Goal: Task Accomplishment & Management: Manage account settings

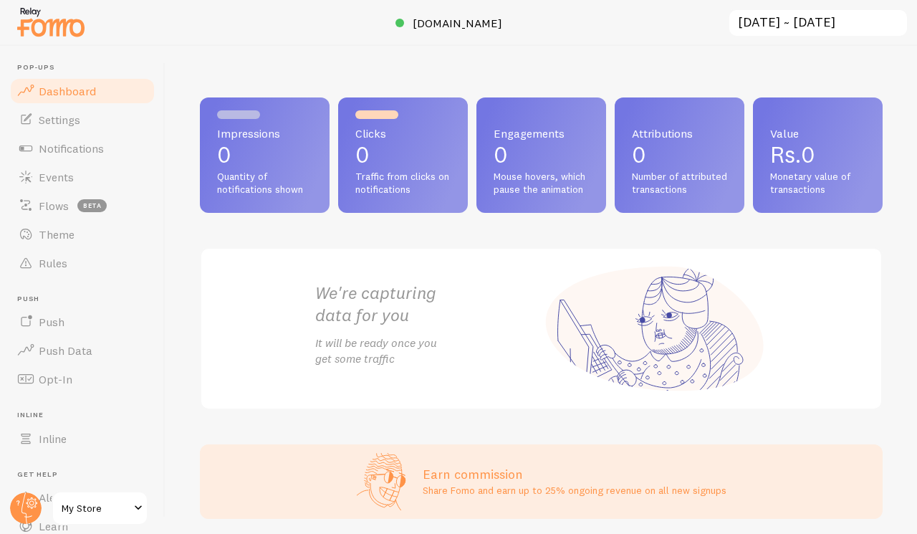
click at [312, 135] on span "Impressions" at bounding box center [264, 133] width 95 height 11
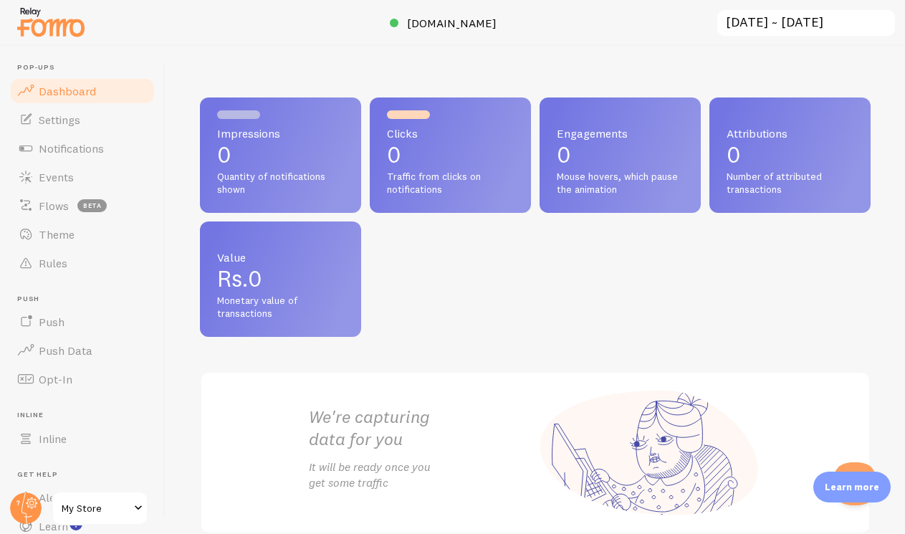
click at [442, 159] on p "0" at bounding box center [450, 154] width 127 height 23
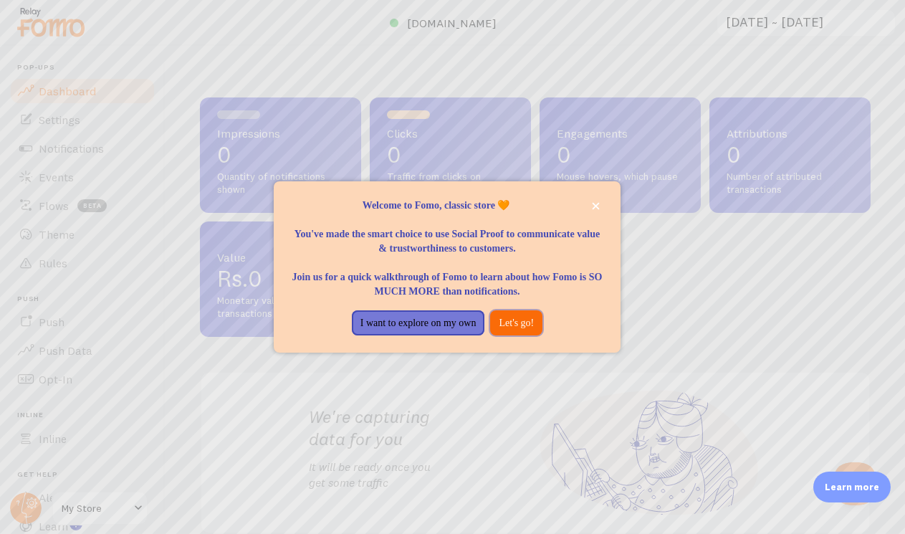
click at [525, 319] on button "Let's go!" at bounding box center [516, 323] width 52 height 26
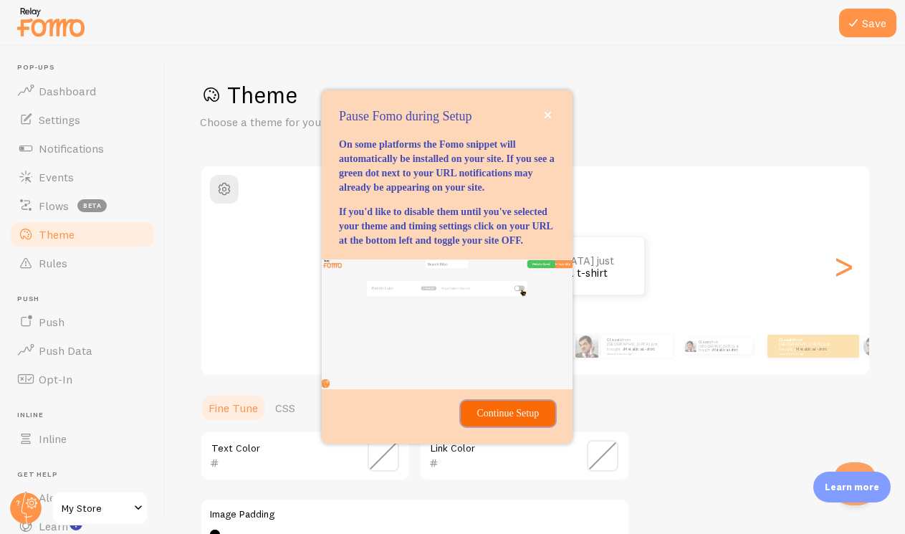
click at [523, 421] on p "Continue Setup" at bounding box center [507, 413] width 77 height 14
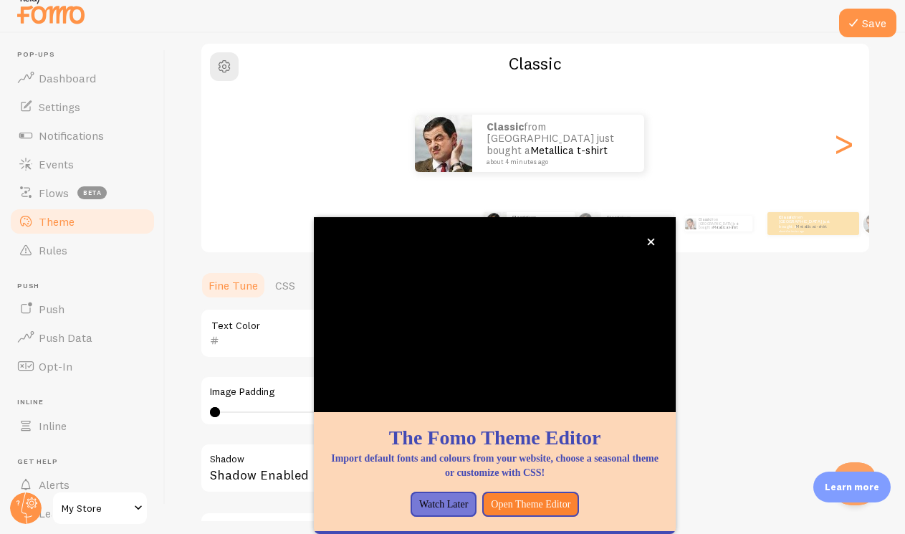
scroll to position [118, 0]
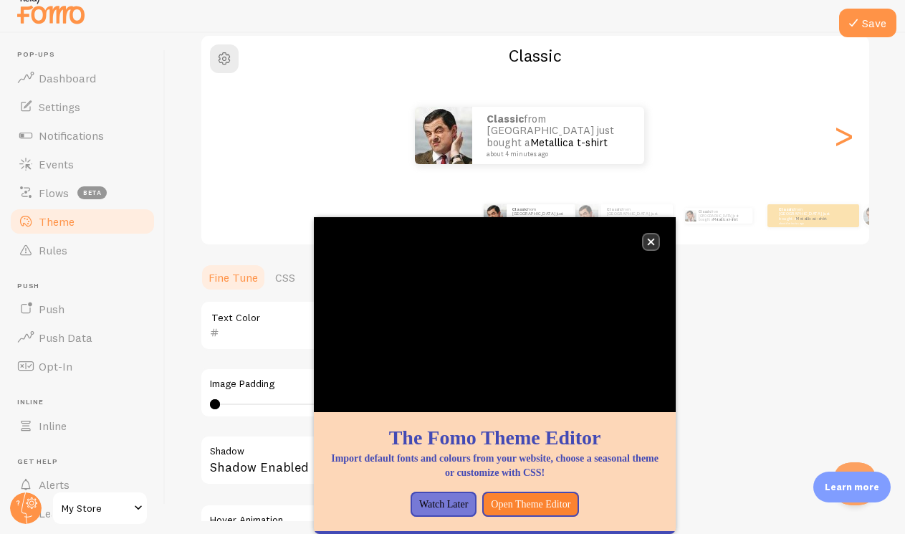
click at [649, 241] on icon "close," at bounding box center [651, 242] width 8 height 8
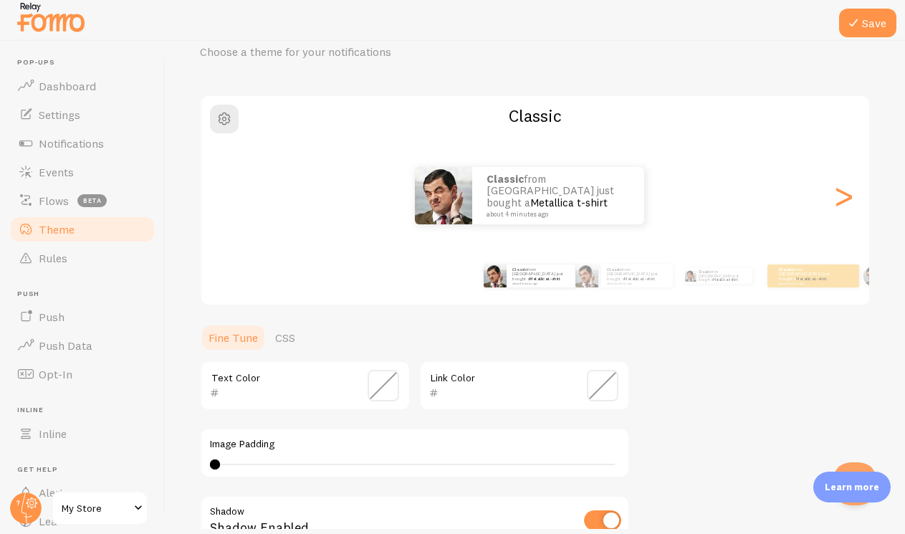
scroll to position [9, 0]
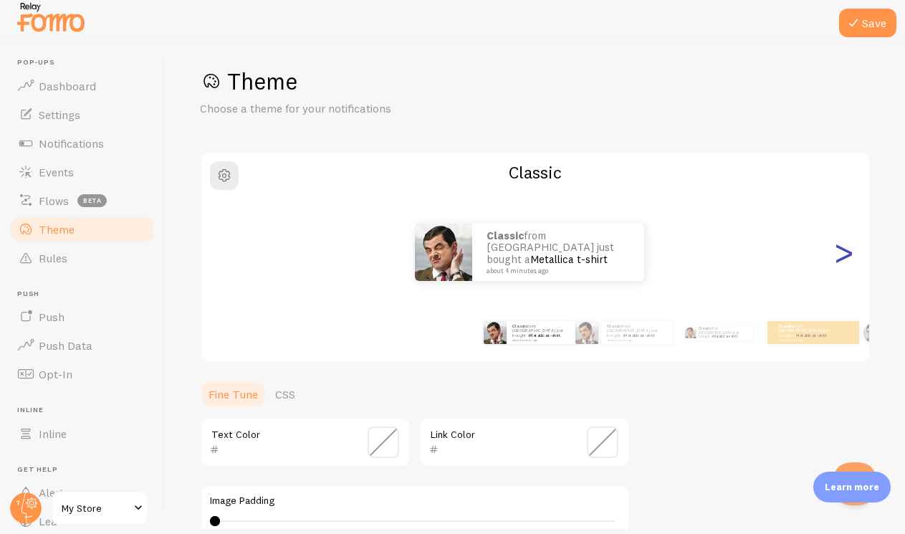
click at [836, 260] on div ">" at bounding box center [843, 252] width 17 height 103
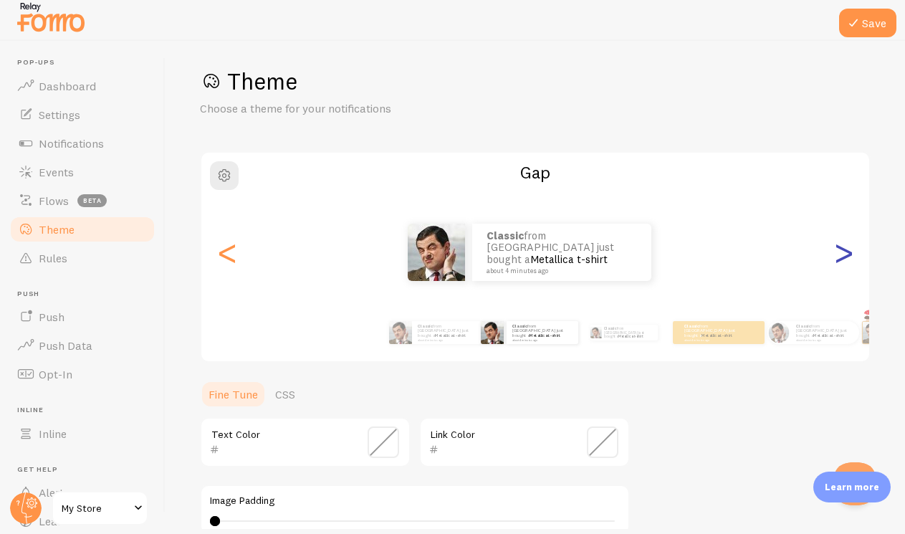
click at [836, 260] on div ">" at bounding box center [843, 252] width 17 height 103
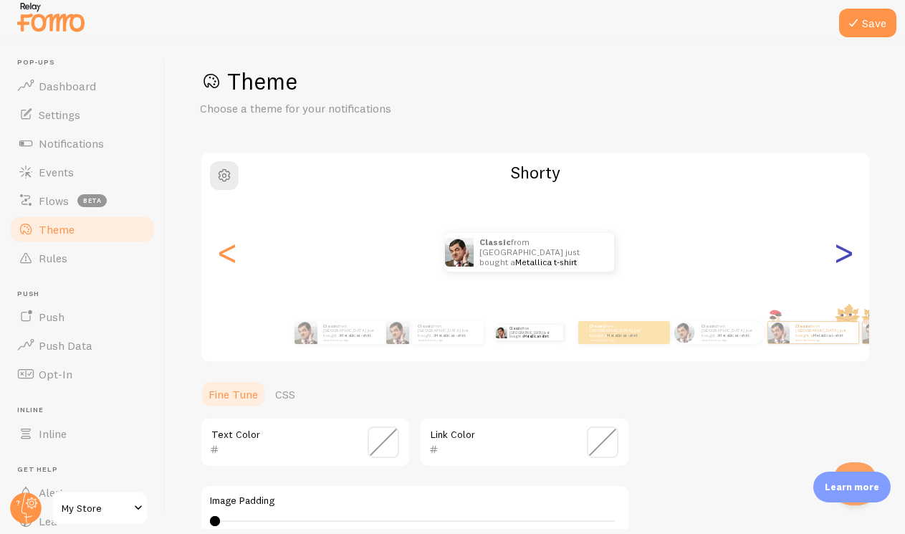
click at [836, 260] on div ">" at bounding box center [843, 252] width 17 height 103
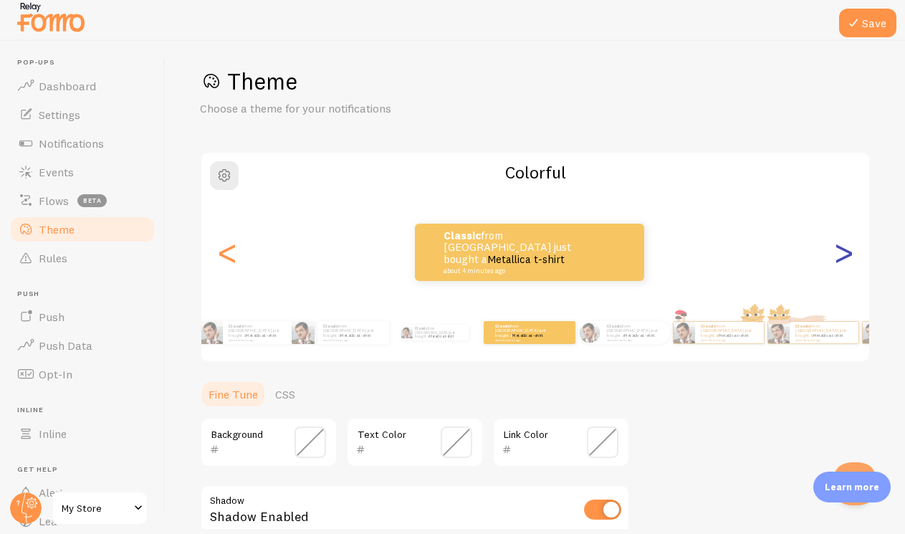
click at [836, 260] on div ">" at bounding box center [843, 252] width 17 height 103
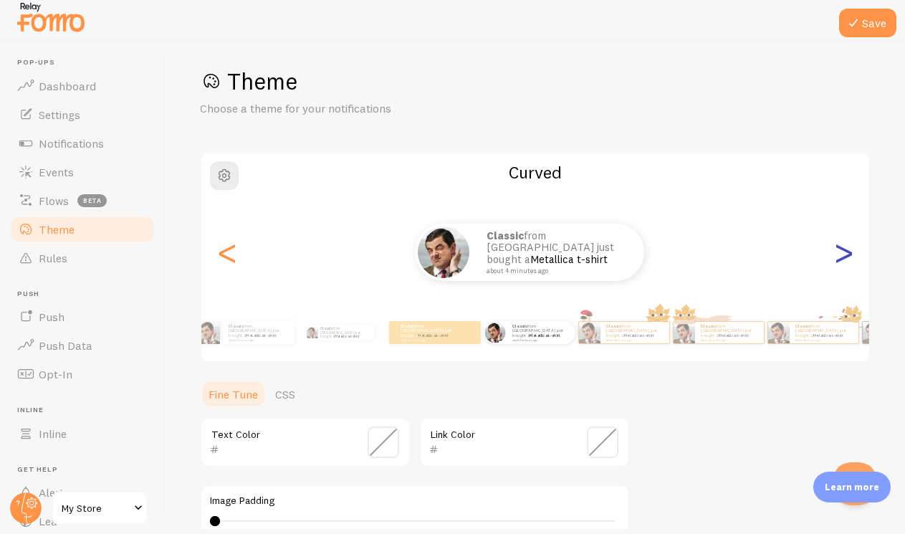
click at [836, 260] on div ">" at bounding box center [843, 252] width 17 height 103
type input "0"
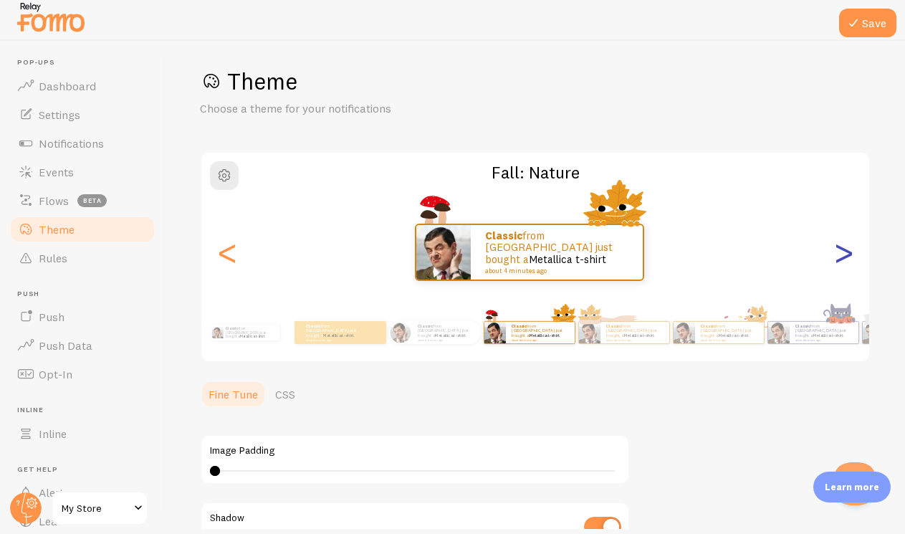
click at [836, 260] on div ">" at bounding box center [843, 252] width 17 height 103
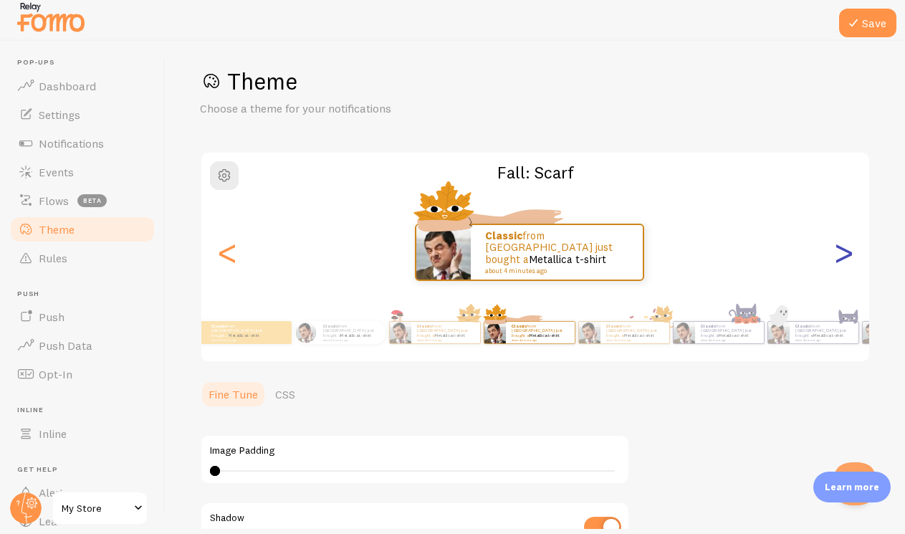
click at [835, 262] on div ">" at bounding box center [843, 252] width 17 height 103
click at [835, 261] on div ">" at bounding box center [843, 252] width 17 height 103
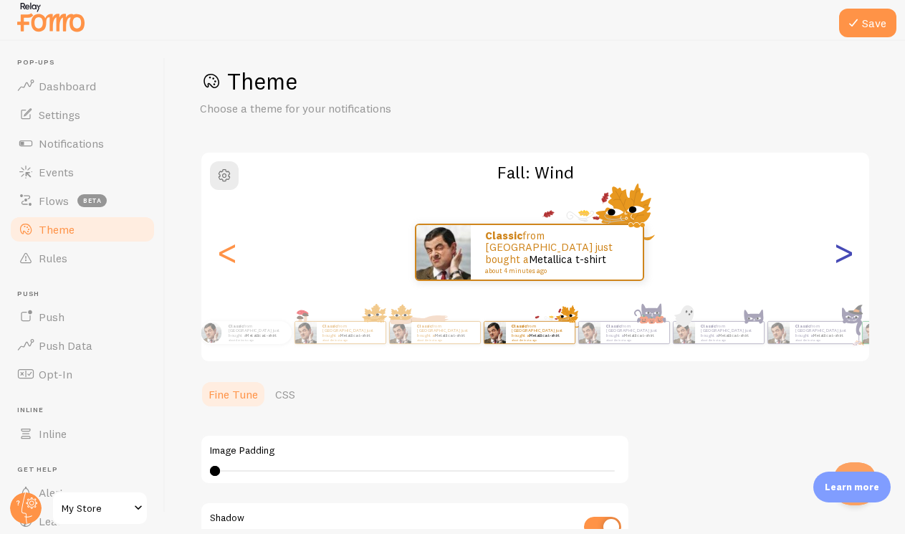
click at [835, 261] on div ">" at bounding box center [843, 252] width 17 height 103
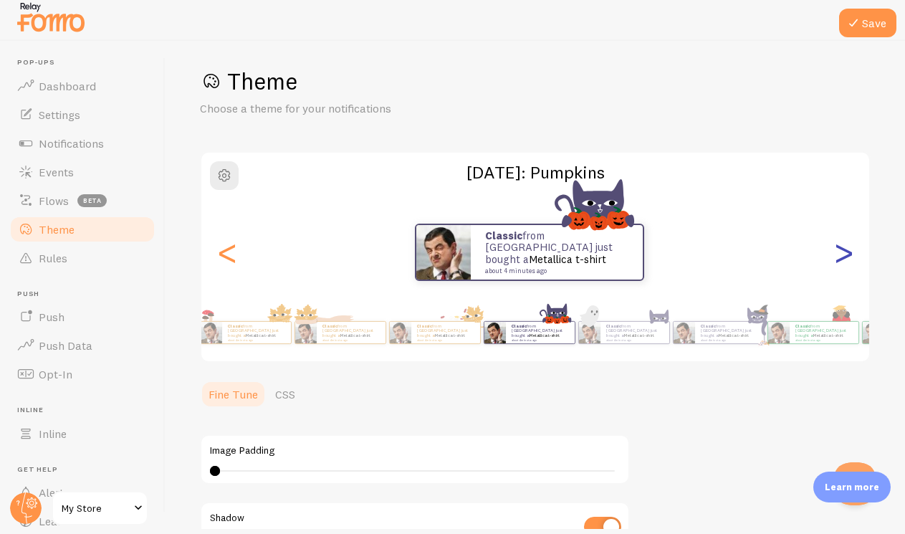
click at [835, 261] on div ">" at bounding box center [843, 252] width 17 height 103
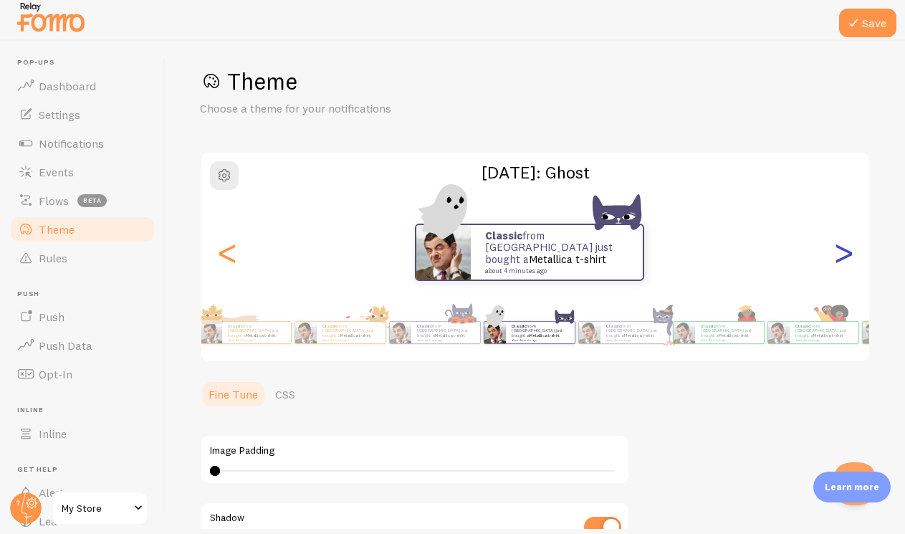
click at [835, 261] on div ">" at bounding box center [843, 252] width 17 height 103
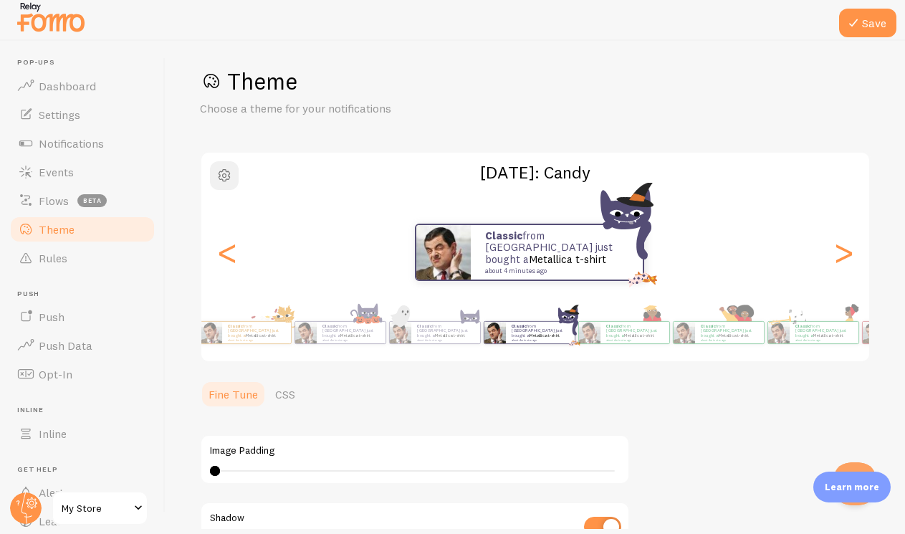
click at [227, 178] on span "button" at bounding box center [224, 175] width 17 height 17
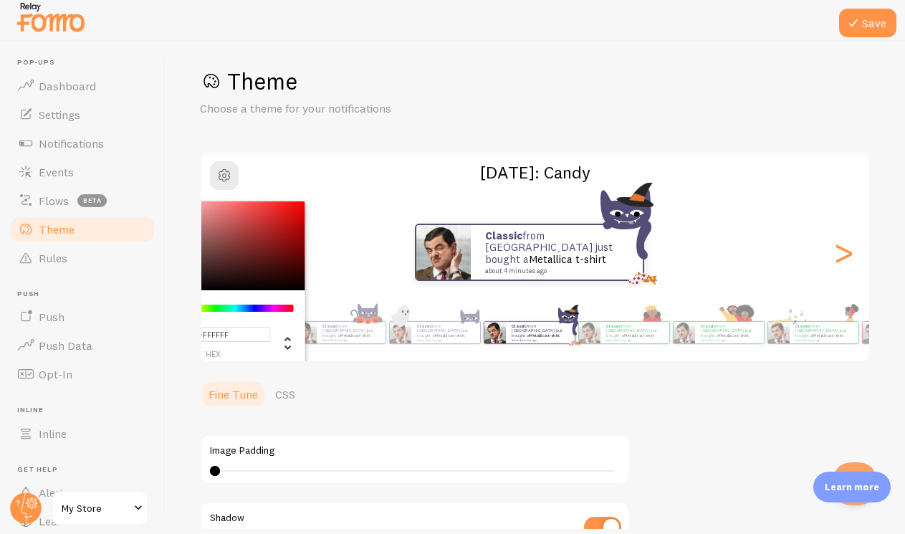
click at [317, 178] on h2 "[DATE]: Candy" at bounding box center [535, 172] width 668 height 22
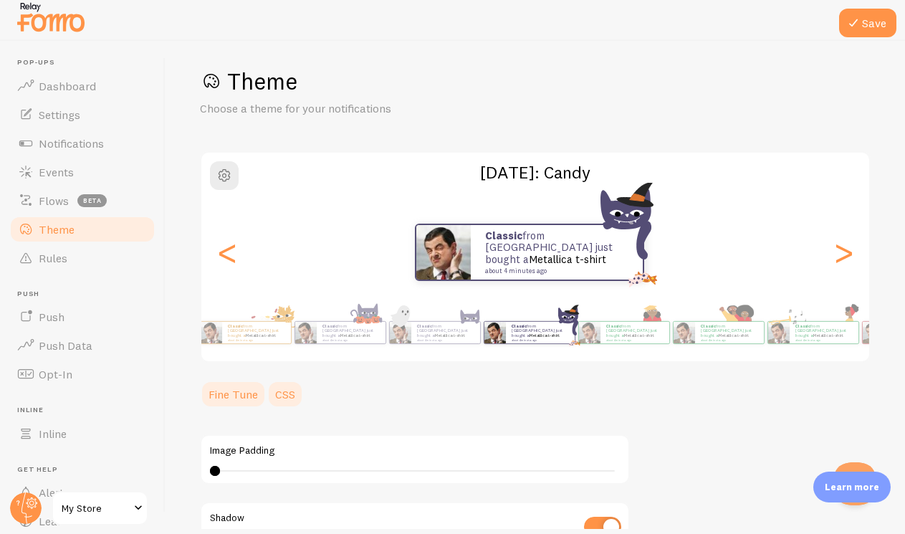
click at [289, 394] on link "CSS" at bounding box center [285, 394] width 37 height 29
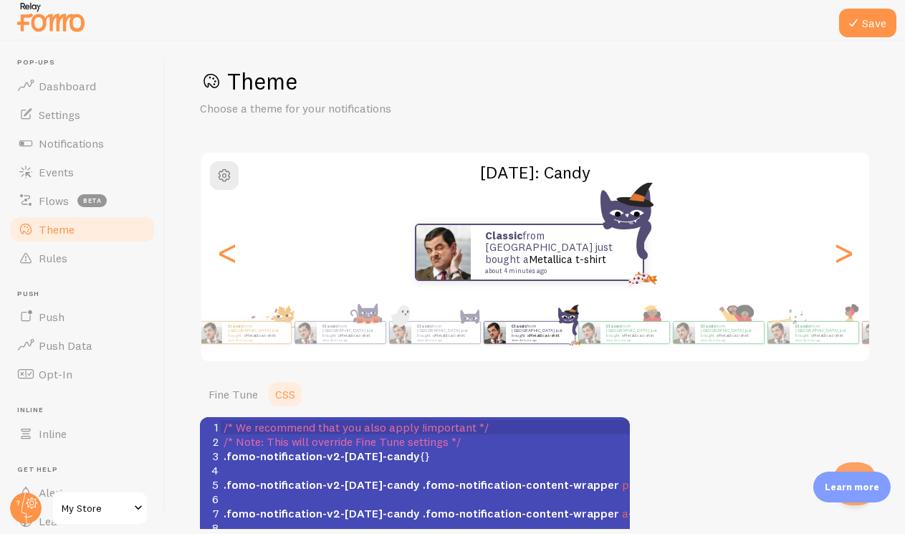
scroll to position [152, 0]
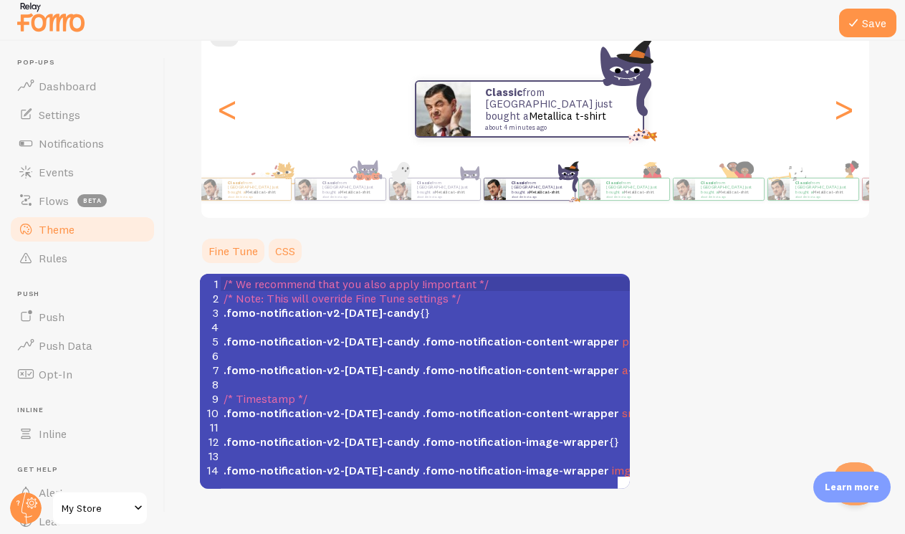
click at [247, 247] on link "Fine Tune" at bounding box center [233, 250] width 67 height 29
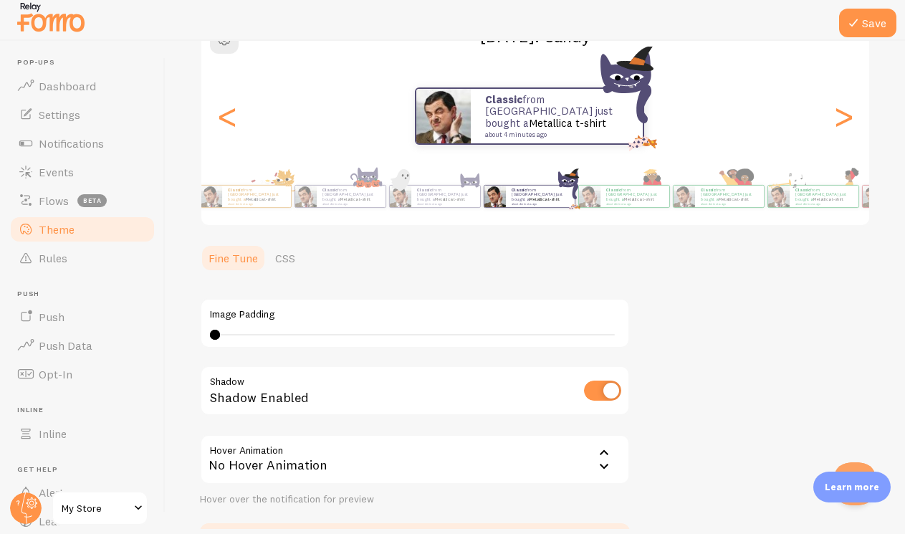
scroll to position [102, 0]
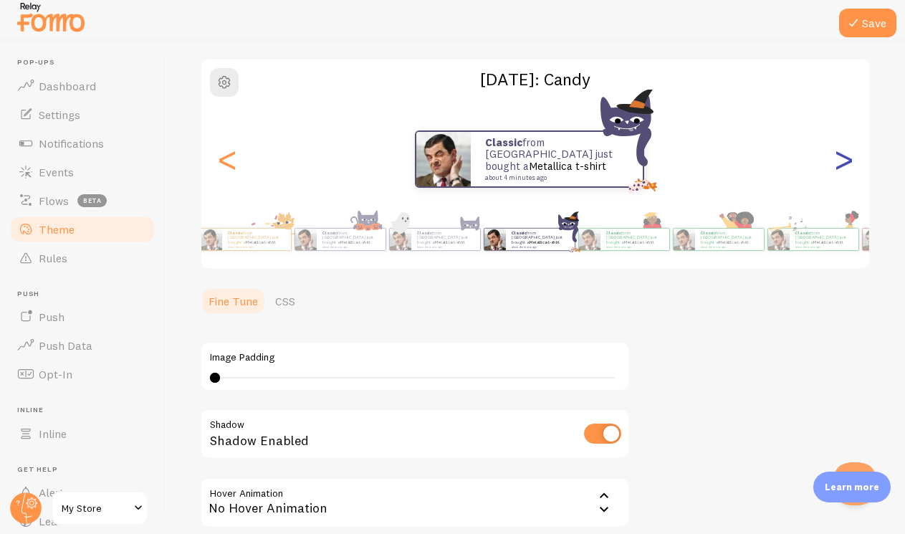
click at [835, 164] on div ">" at bounding box center [843, 158] width 17 height 103
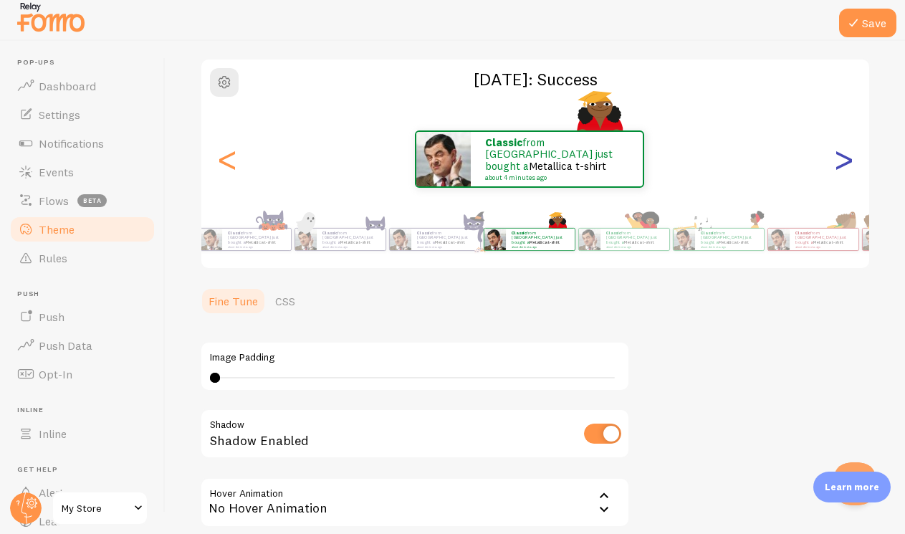
click at [835, 163] on div ">" at bounding box center [843, 158] width 17 height 103
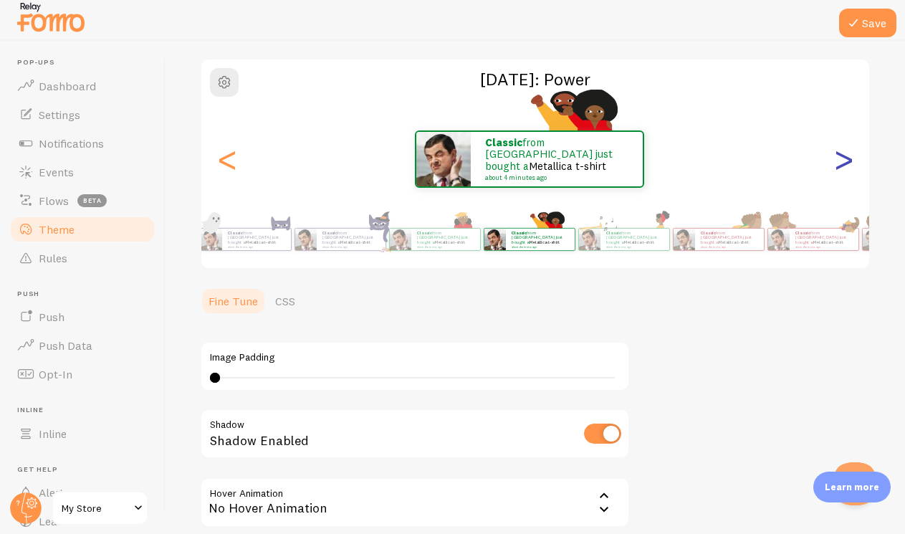
click at [835, 163] on div ">" at bounding box center [843, 158] width 17 height 103
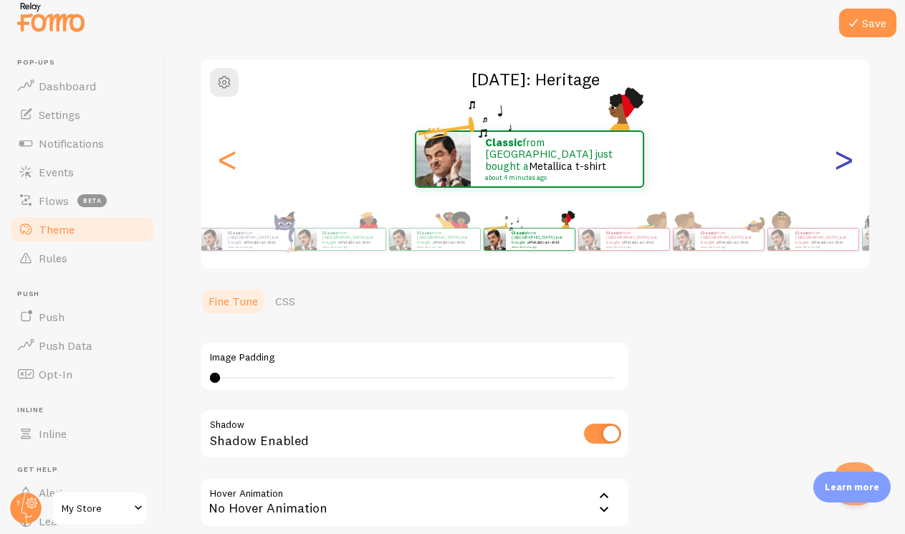
click at [835, 163] on div ">" at bounding box center [843, 158] width 17 height 103
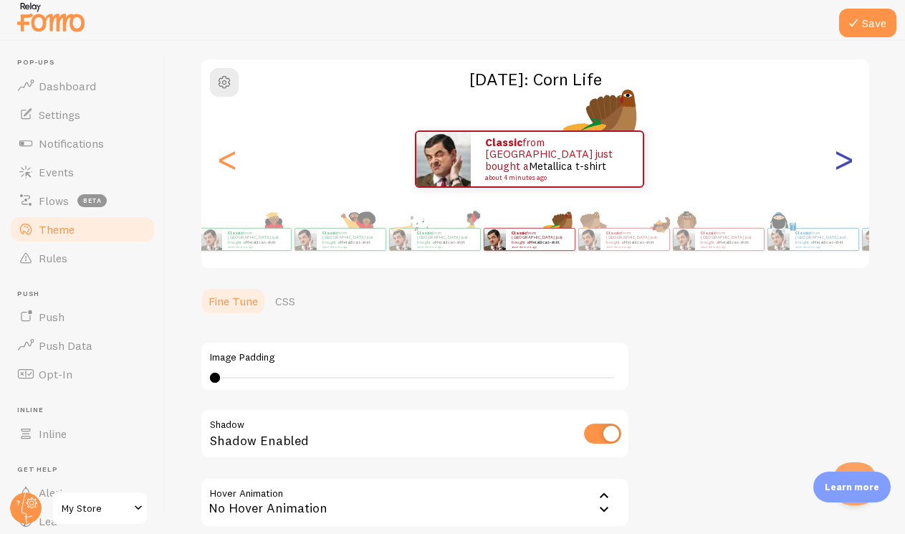
click at [835, 158] on div ">" at bounding box center [843, 158] width 17 height 103
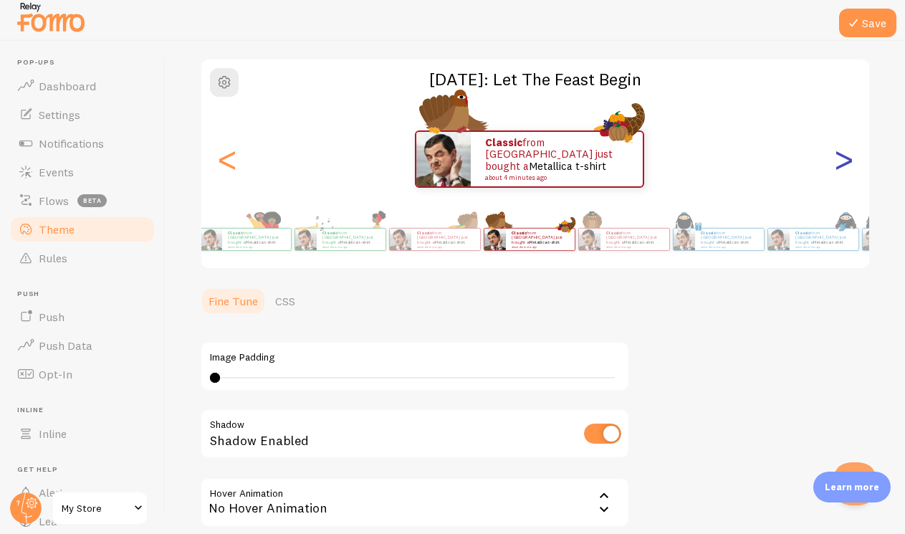
click at [835, 158] on div ">" at bounding box center [843, 158] width 17 height 103
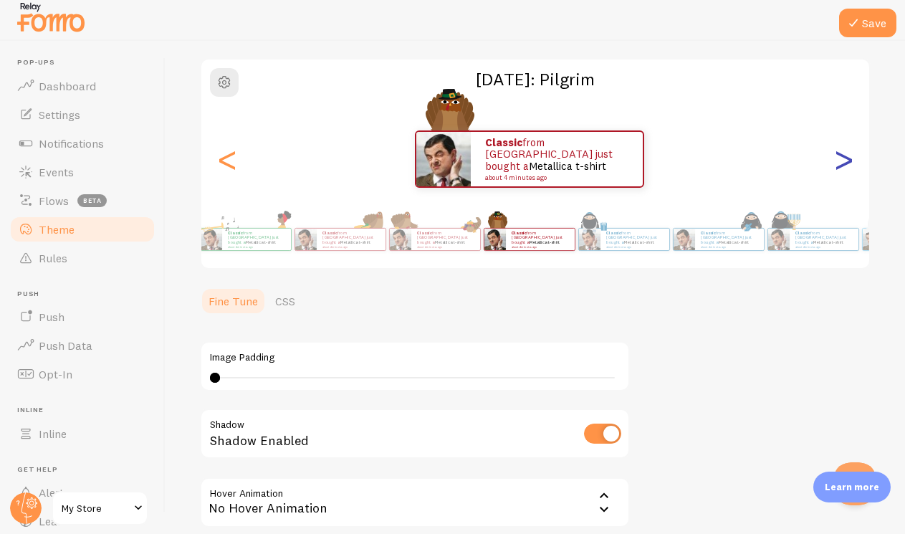
click at [835, 158] on div ">" at bounding box center [843, 158] width 17 height 103
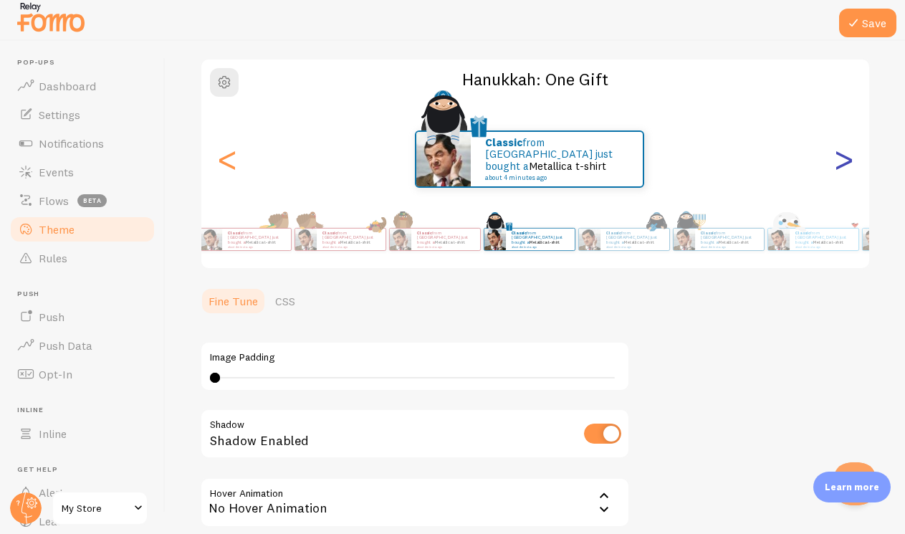
click at [835, 158] on div ">" at bounding box center [843, 158] width 17 height 103
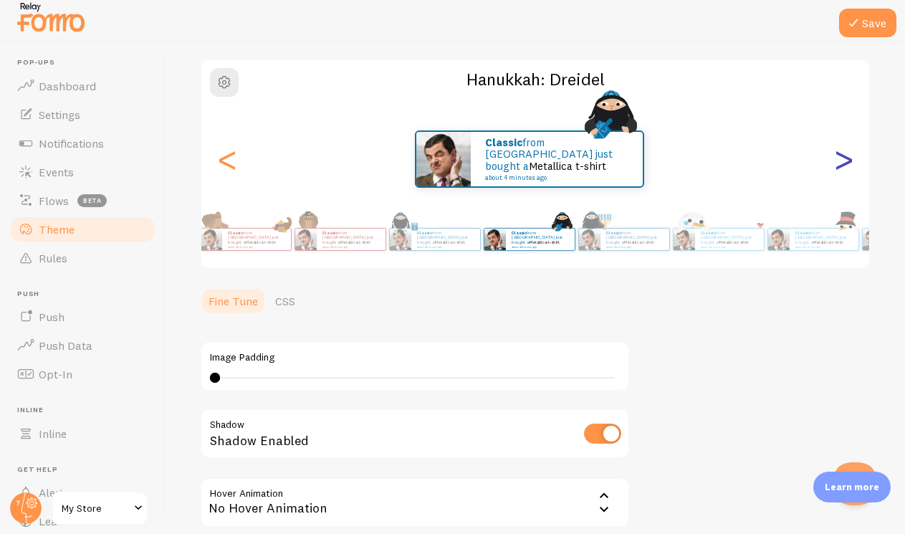
click at [835, 158] on div ">" at bounding box center [843, 158] width 17 height 103
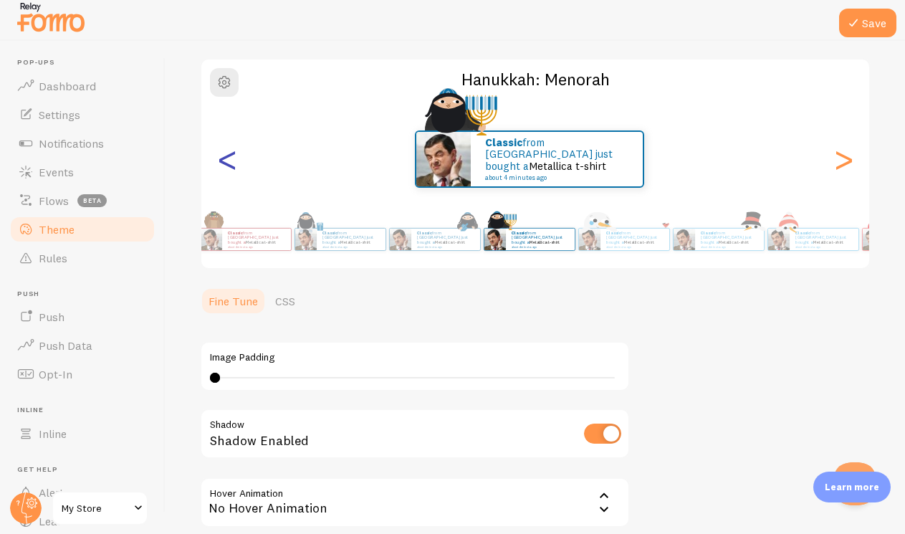
click at [225, 166] on div "<" at bounding box center [227, 158] width 17 height 103
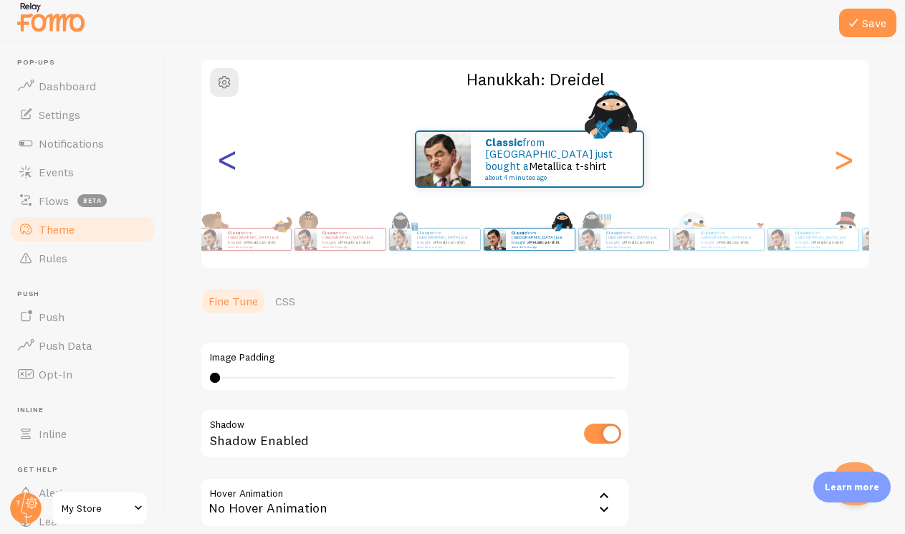
click at [236, 163] on div "<" at bounding box center [227, 158] width 17 height 103
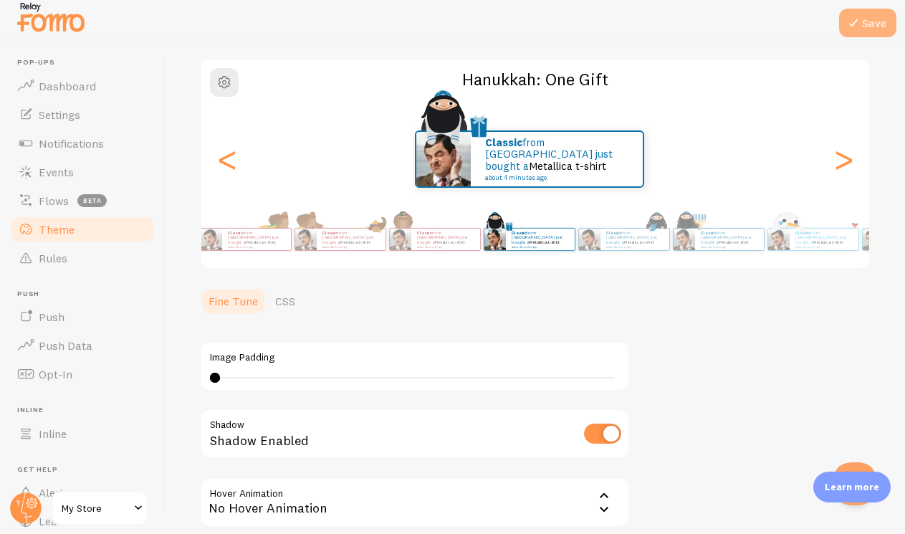
click at [862, 27] on button "Save" at bounding box center [867, 23] width 57 height 29
click at [595, 432] on input "checkbox" at bounding box center [602, 433] width 37 height 20
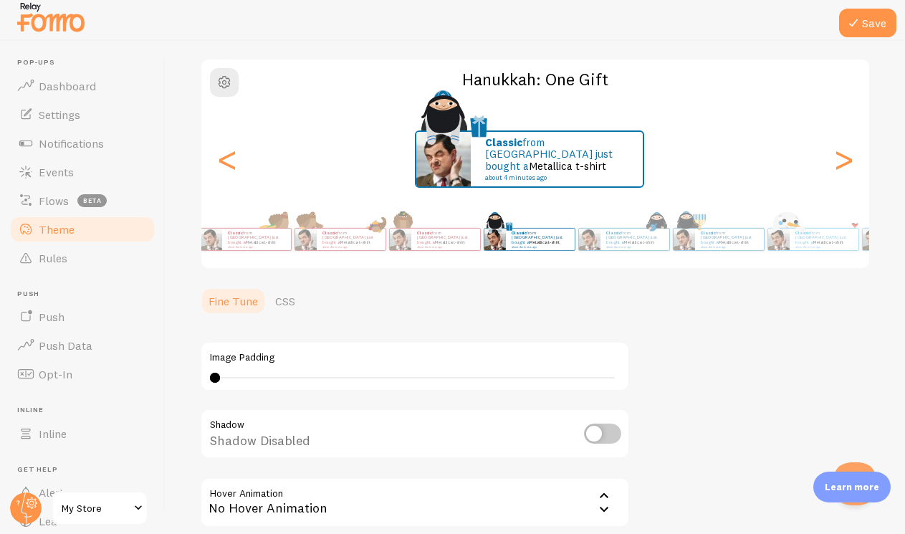
checkbox input "true"
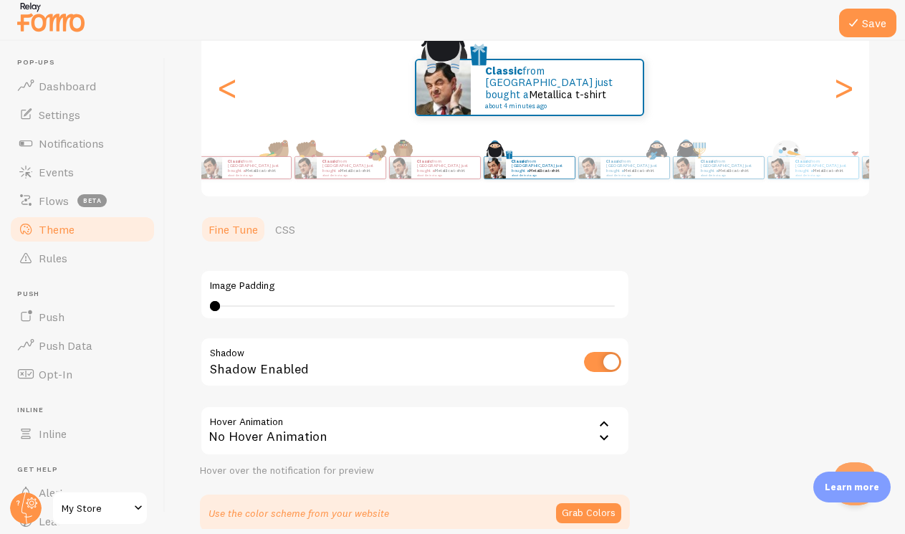
click at [597, 421] on icon at bounding box center [603, 424] width 17 height 17
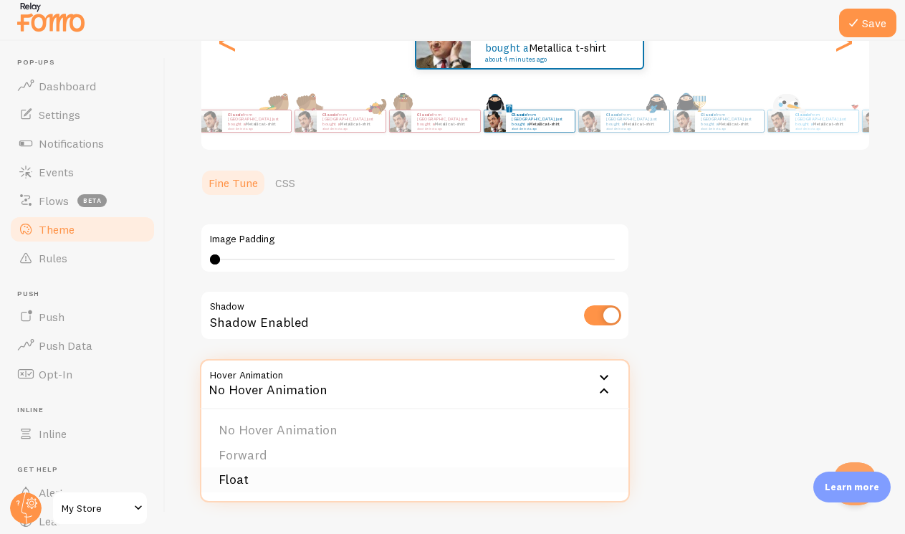
scroll to position [245, 0]
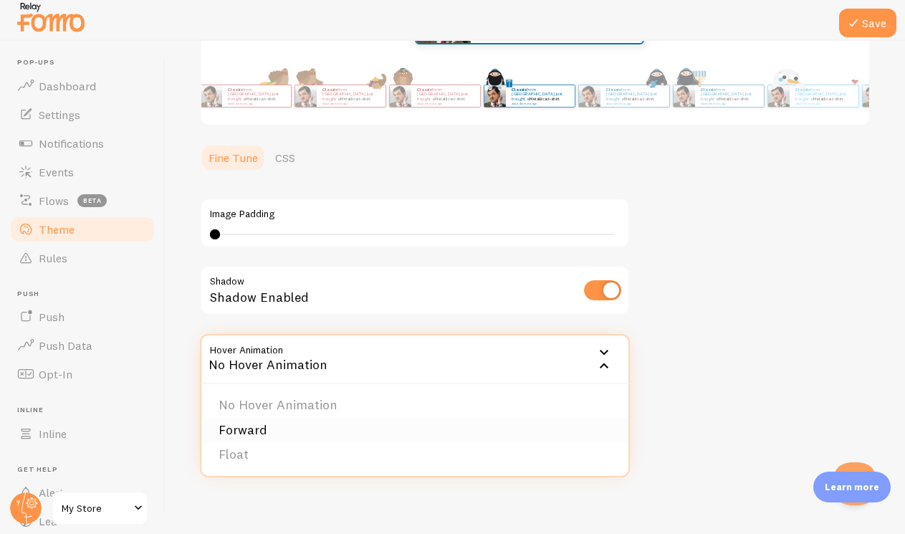
click at [466, 434] on li "Forward" at bounding box center [414, 430] width 427 height 25
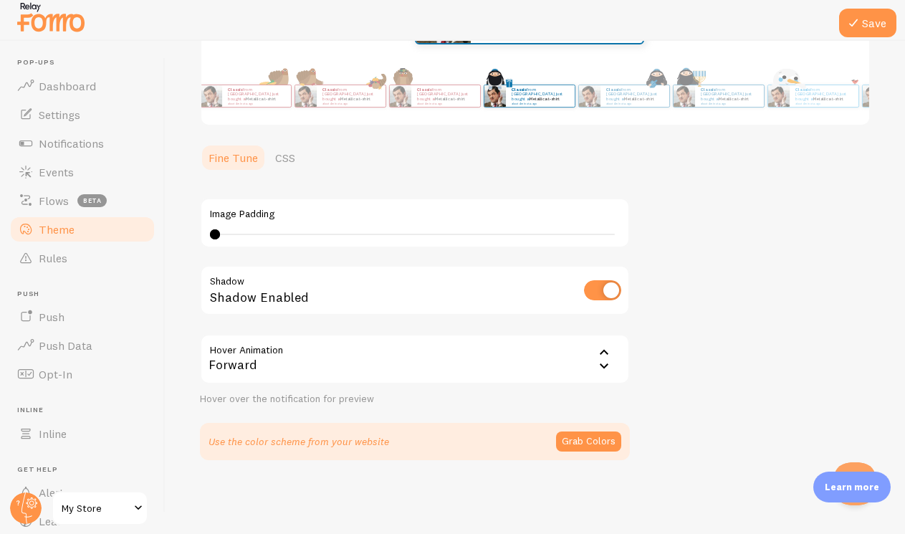
click at [433, 366] on div "Forward" at bounding box center [415, 359] width 430 height 50
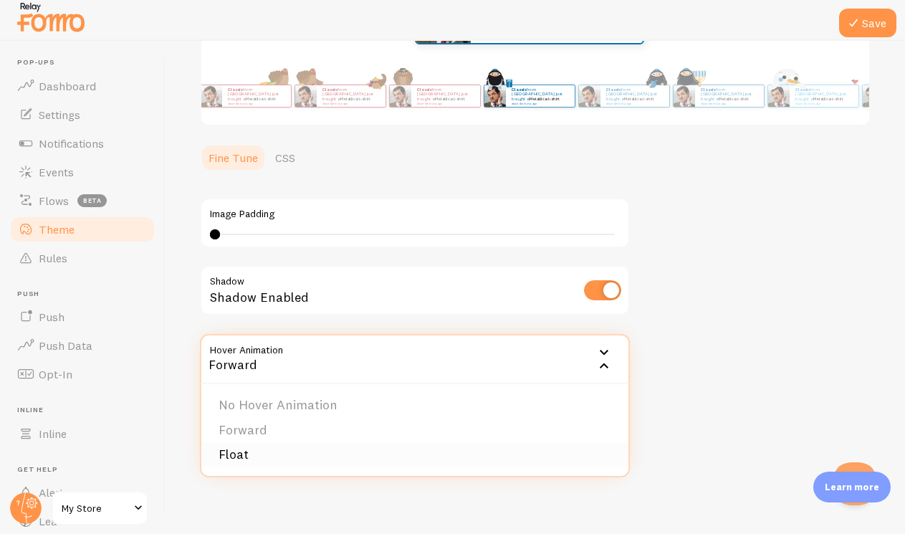
click at [431, 451] on li "Float" at bounding box center [414, 454] width 427 height 25
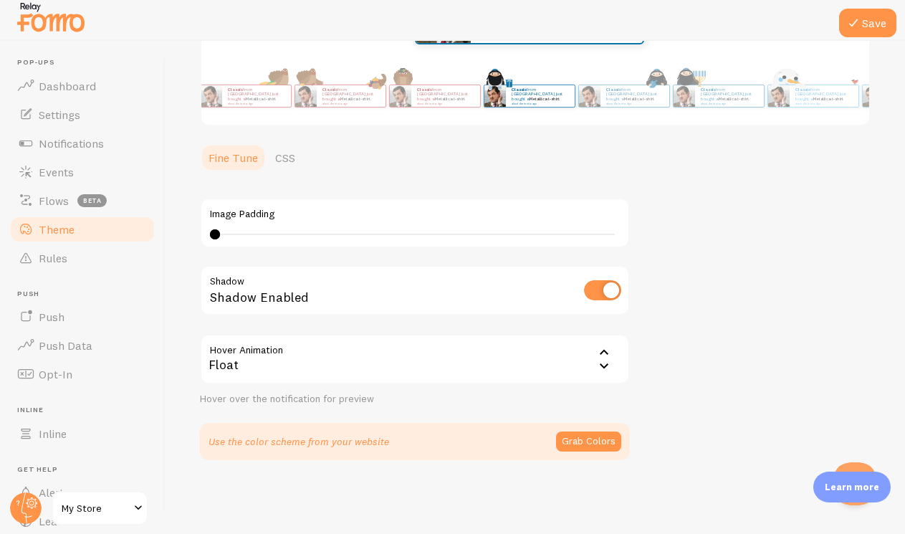
click at [419, 371] on div "Float" at bounding box center [415, 359] width 430 height 50
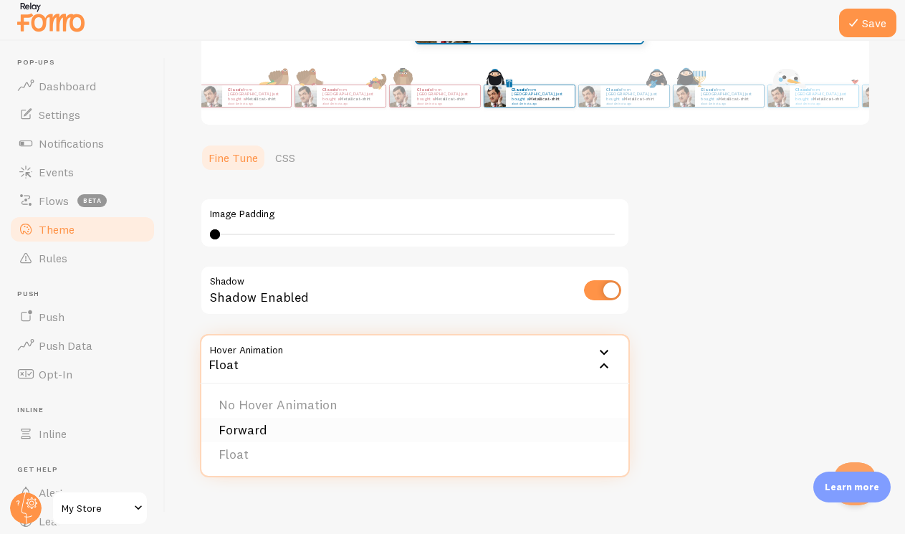
click at [421, 420] on li "Forward" at bounding box center [414, 430] width 427 height 25
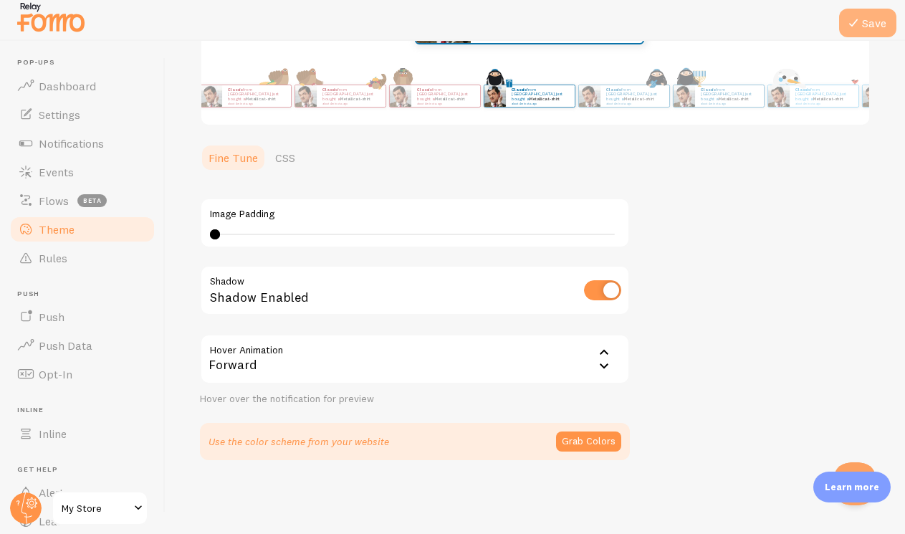
click at [852, 29] on icon at bounding box center [853, 22] width 17 height 17
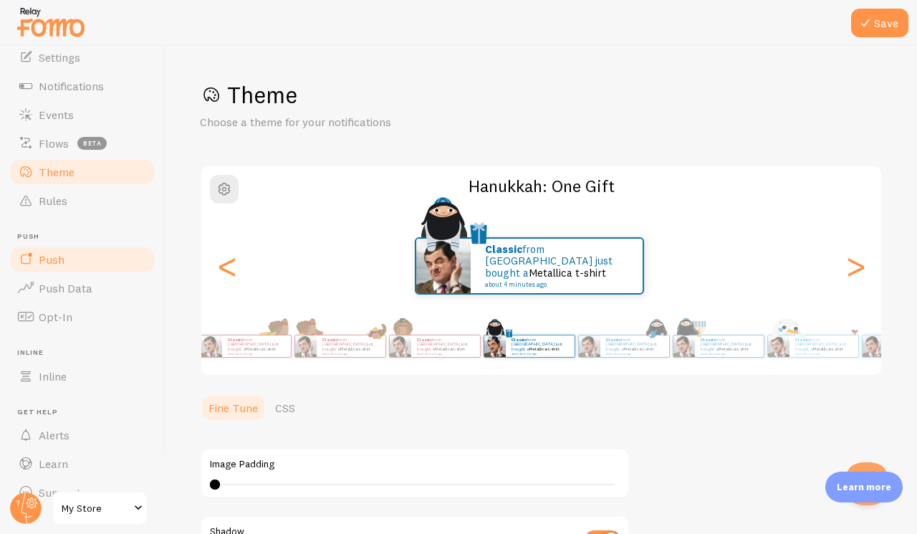
scroll to position [72, 0]
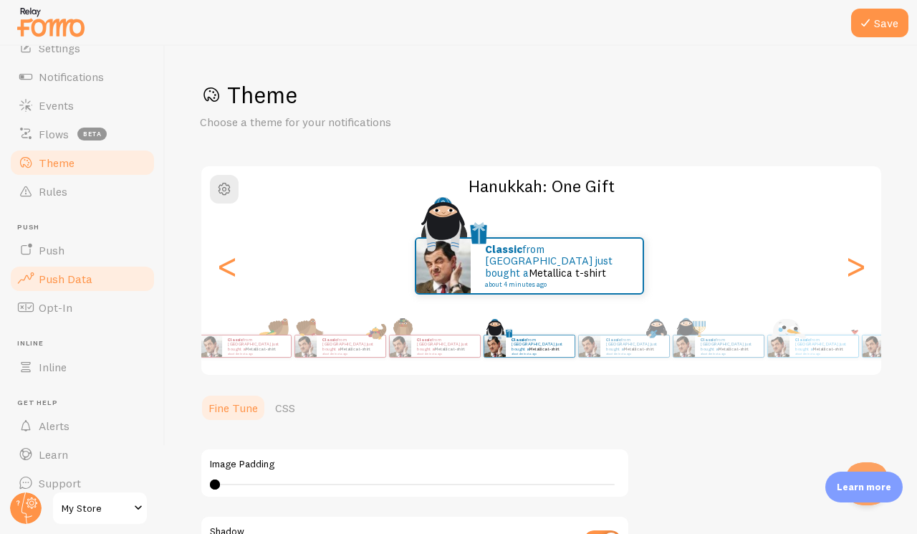
click at [73, 283] on span "Push Data" at bounding box center [66, 279] width 54 height 14
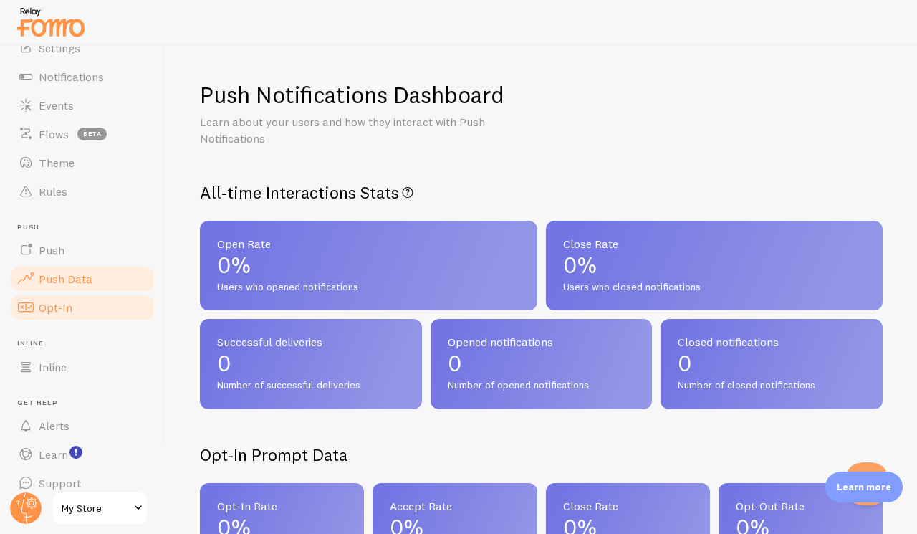
click at [70, 305] on span "Opt-In" at bounding box center [56, 307] width 34 height 14
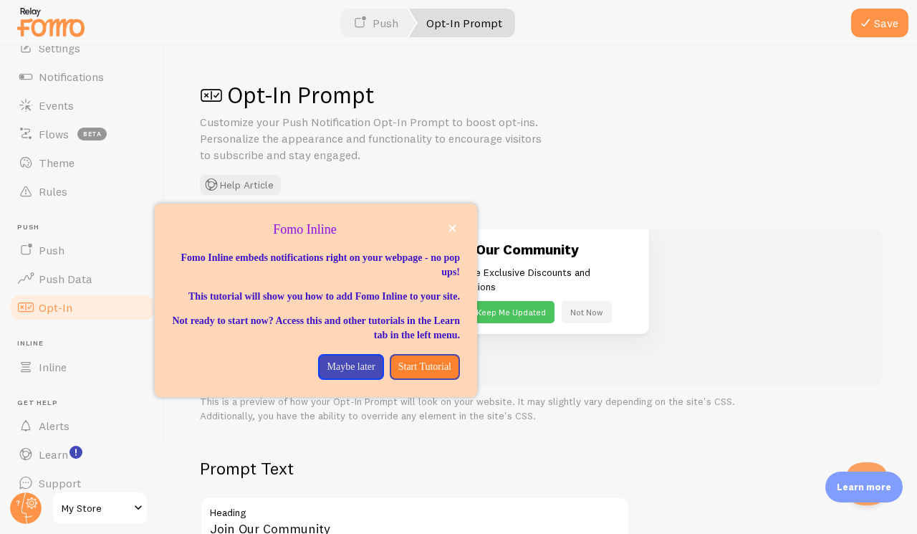
scroll to position [87, 0]
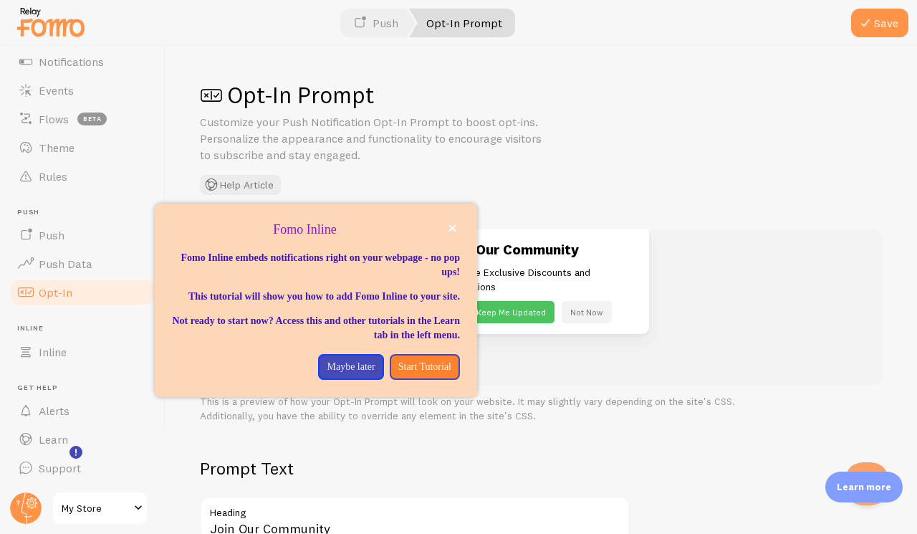
click at [423, 147] on p "Customize your Push Notification Opt-In Prompt to boost opt-ins. Personalize th…" at bounding box center [372, 138] width 344 height 49
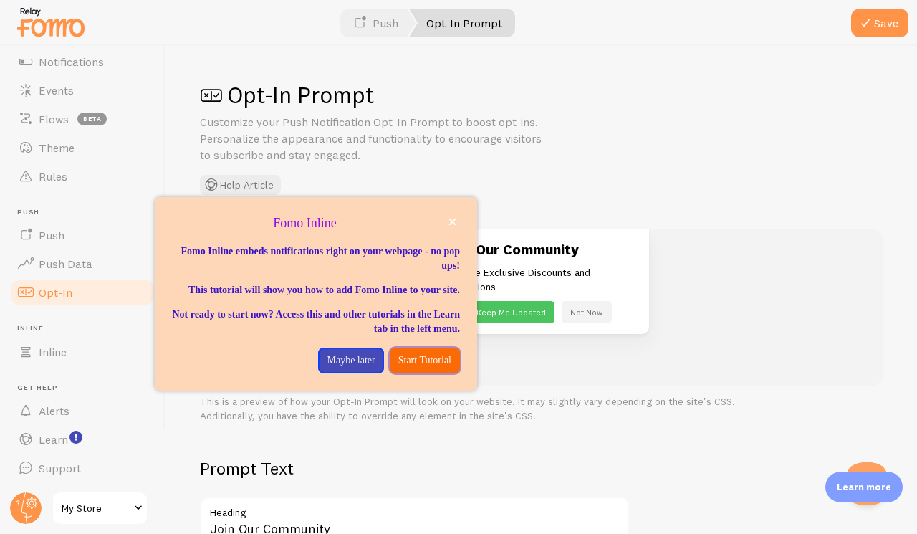
click at [398, 368] on p "Start Tutorial" at bounding box center [424, 360] width 53 height 14
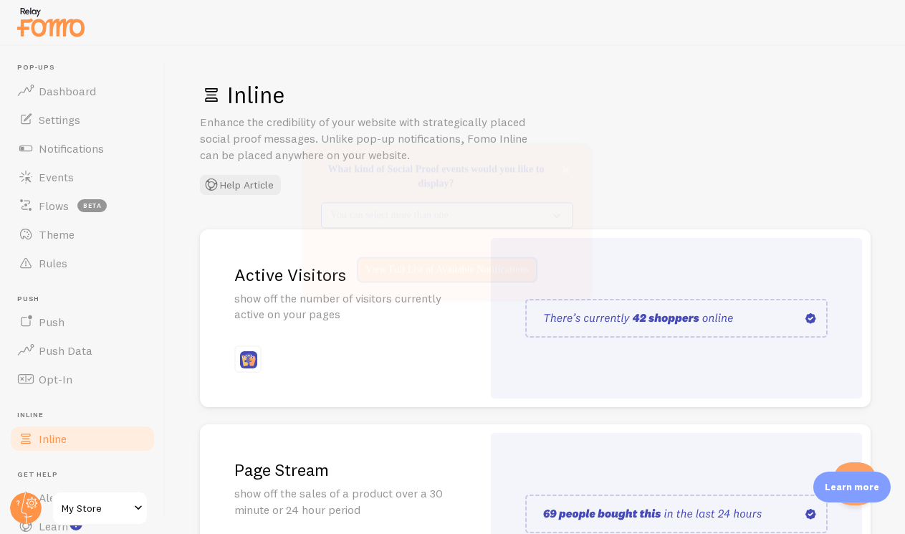
click at [460, 261] on p "You can select more than one" at bounding box center [437, 260] width 214 height 14
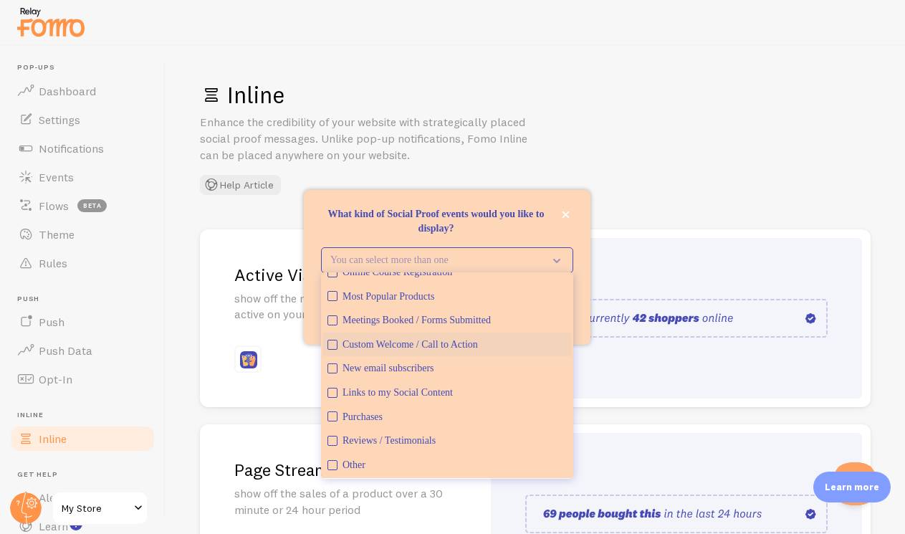
scroll to position [5, 0]
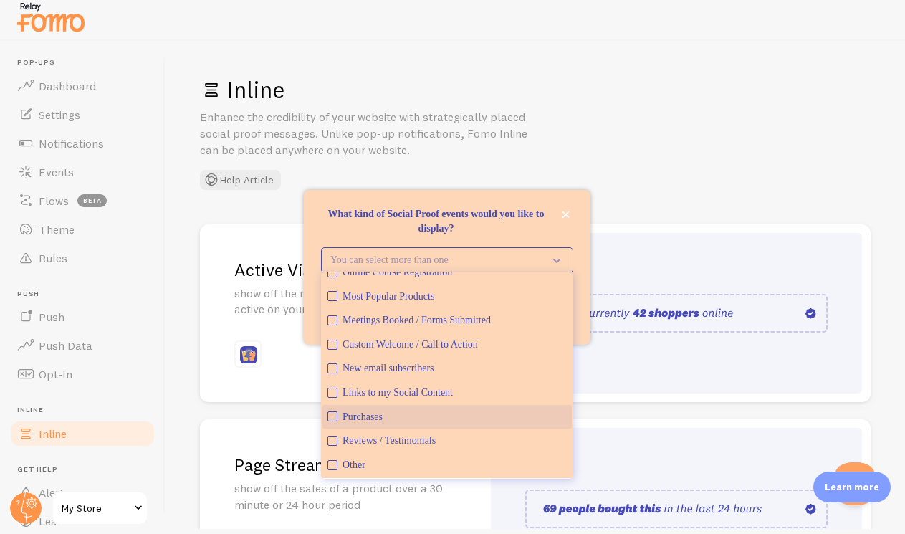
click at [394, 417] on div "Purchases" at bounding box center [455, 417] width 224 height 14
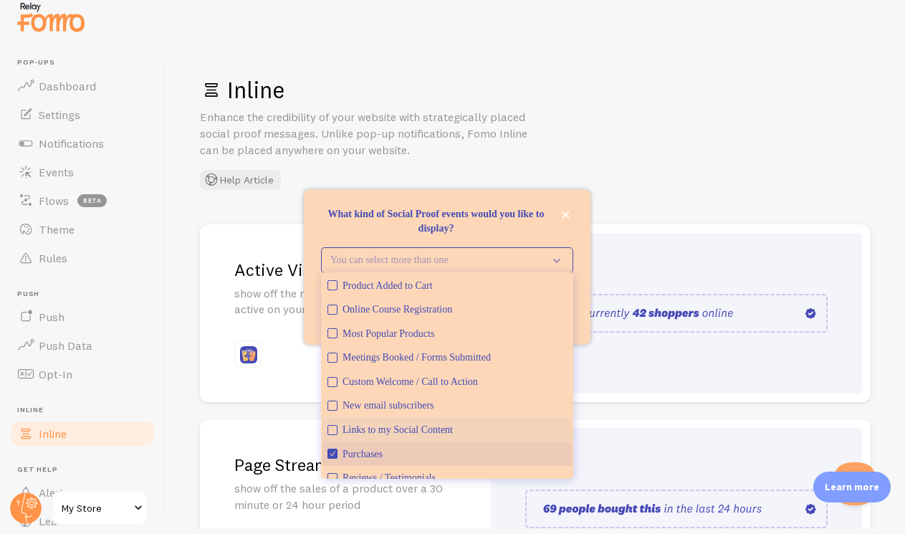
scroll to position [0, 0]
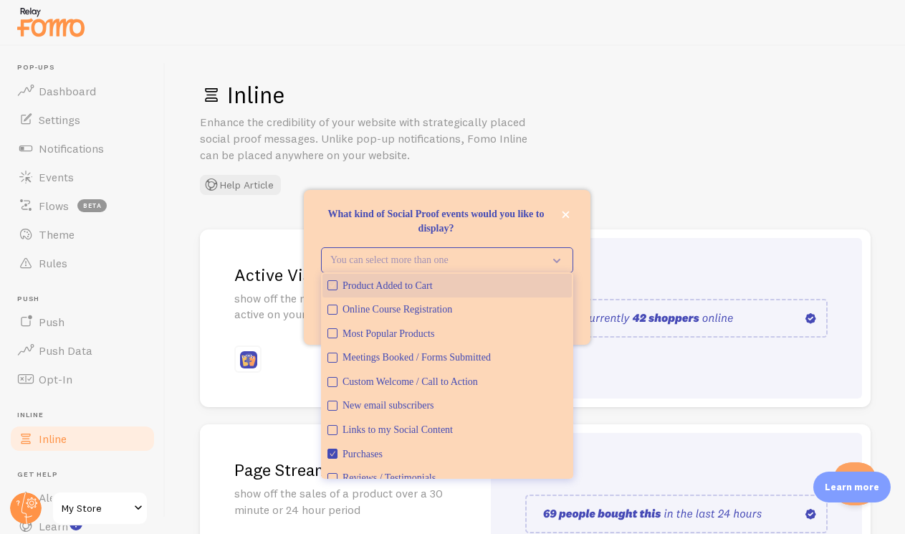
click at [419, 281] on div "Product Added to Cart" at bounding box center [455, 286] width 224 height 14
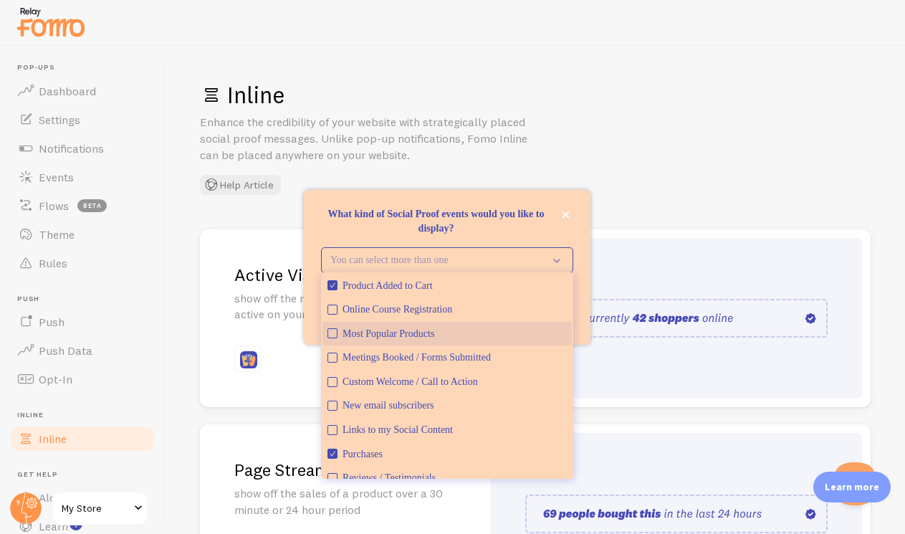
click at [418, 338] on div "Most Popular Products" at bounding box center [455, 334] width 224 height 14
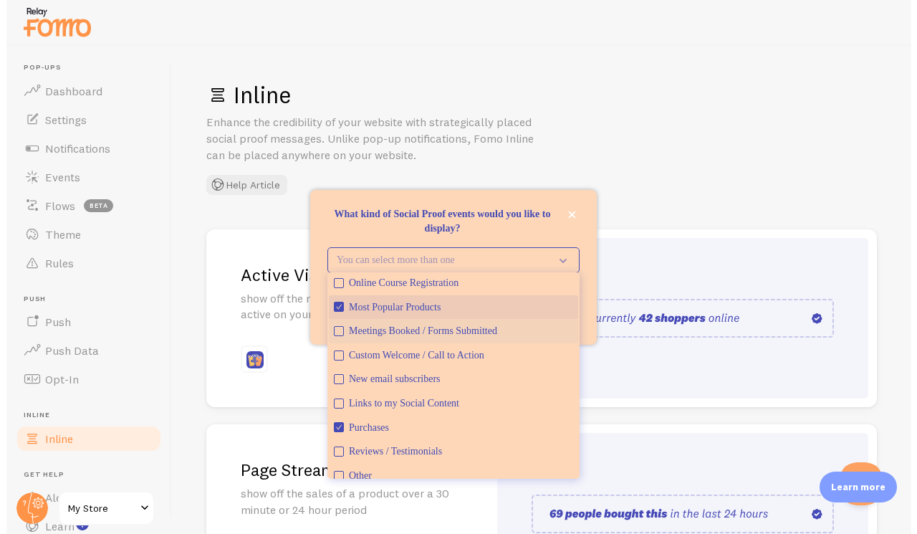
scroll to position [37, 0]
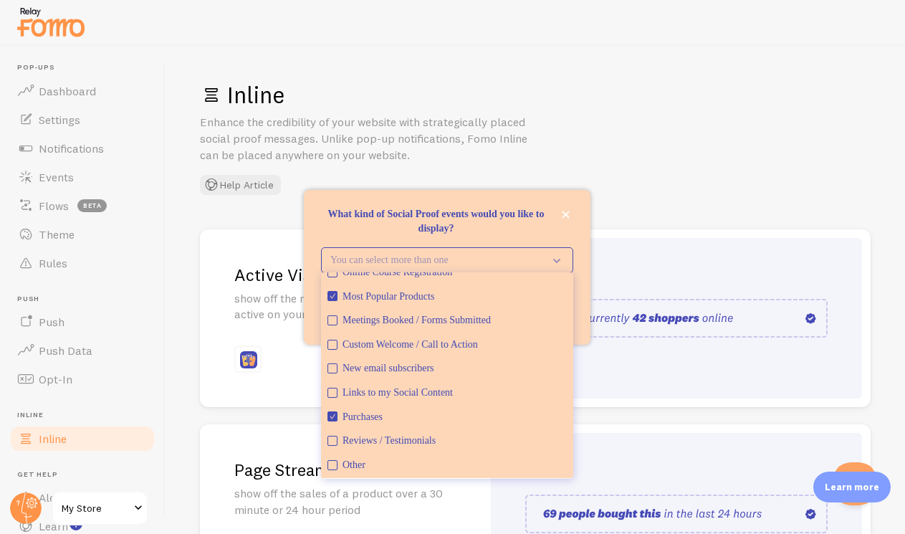
click at [636, 229] on link "Active Visitors show off the number of visitors currently active on your pages" at bounding box center [535, 318] width 671 height 178
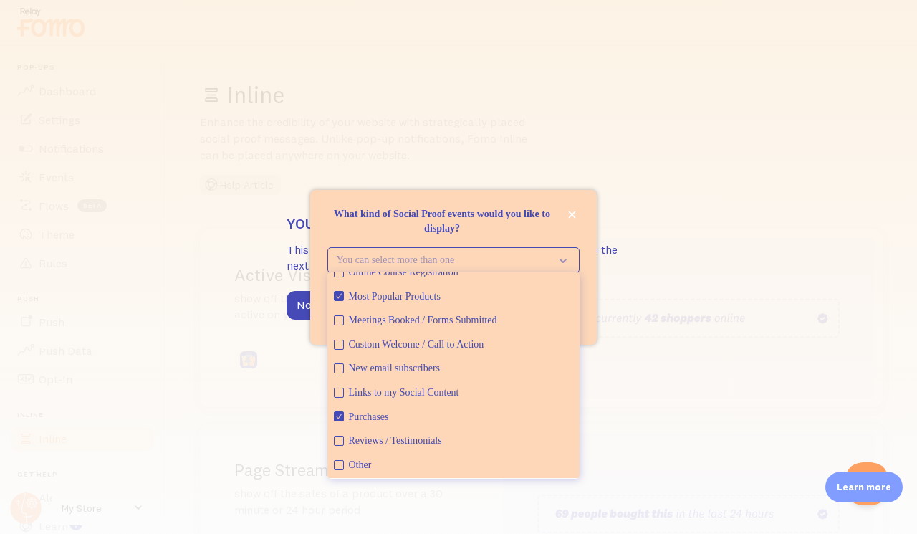
click at [491, 233] on p "What kind of Social Proof events would you like to display?" at bounding box center [453, 221] width 252 height 29
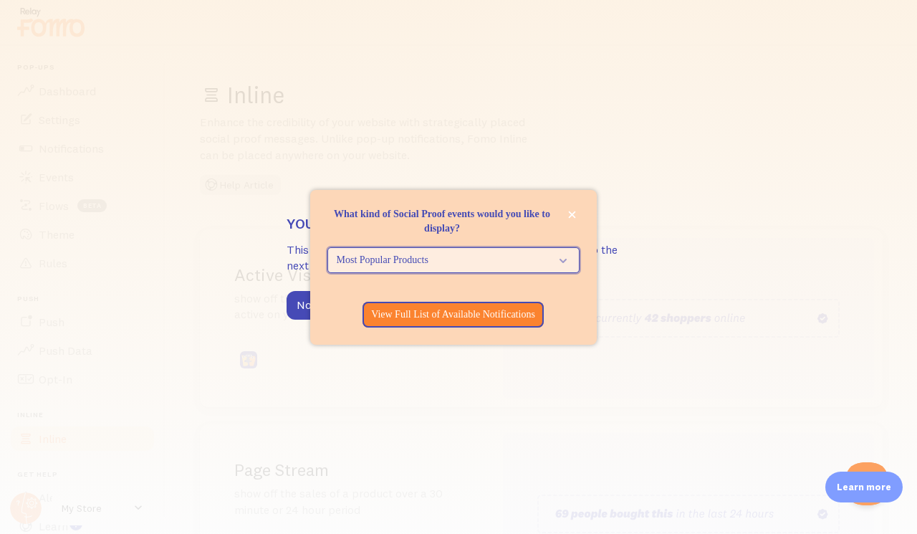
click at [496, 262] on span "Most Popular Products" at bounding box center [444, 260] width 214 height 14
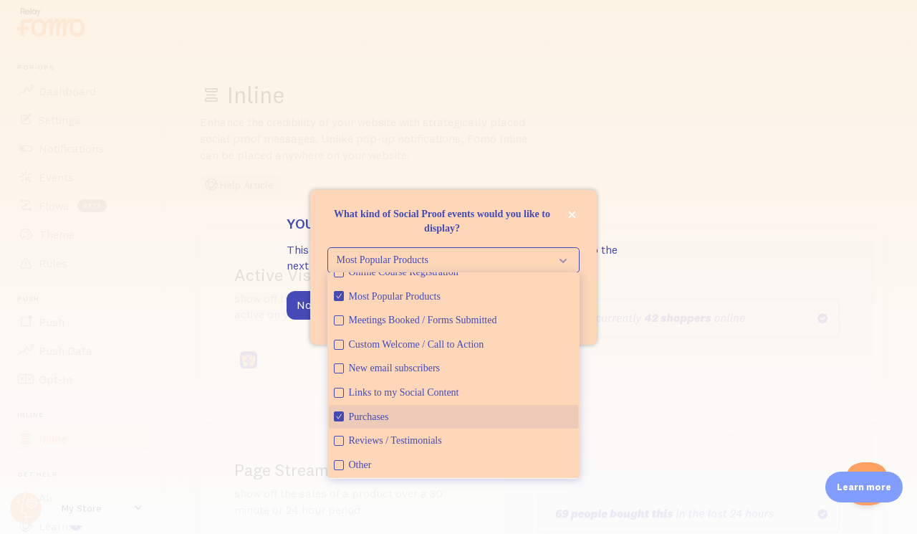
click at [378, 410] on div "Purchases" at bounding box center [461, 417] width 224 height 14
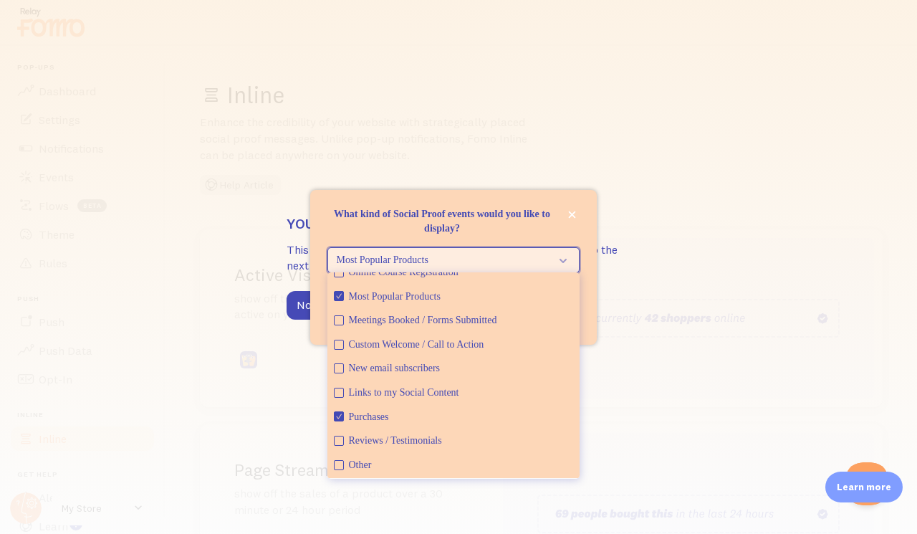
click at [527, 259] on span "Most Popular Products" at bounding box center [444, 260] width 214 height 14
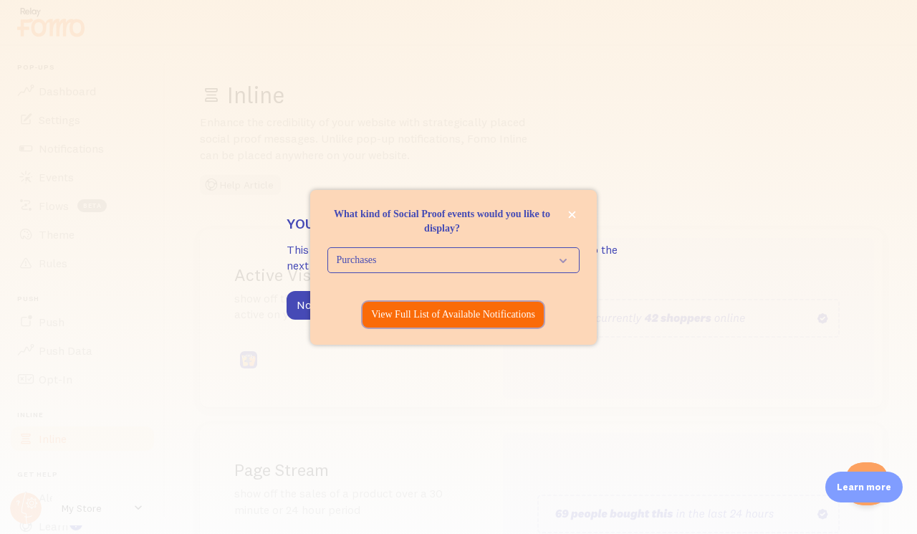
click at [482, 315] on p "View Full List of Available Notifications" at bounding box center [453, 314] width 164 height 14
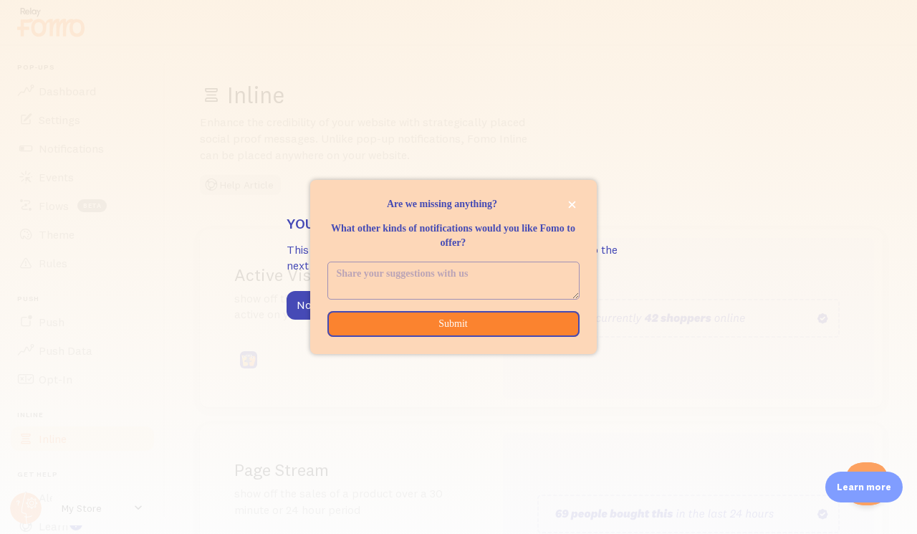
click at [484, 281] on textarea "<p>Are we missing anything? </p><p></p><p>What other kinds of notifications wou…" at bounding box center [453, 280] width 251 height 37
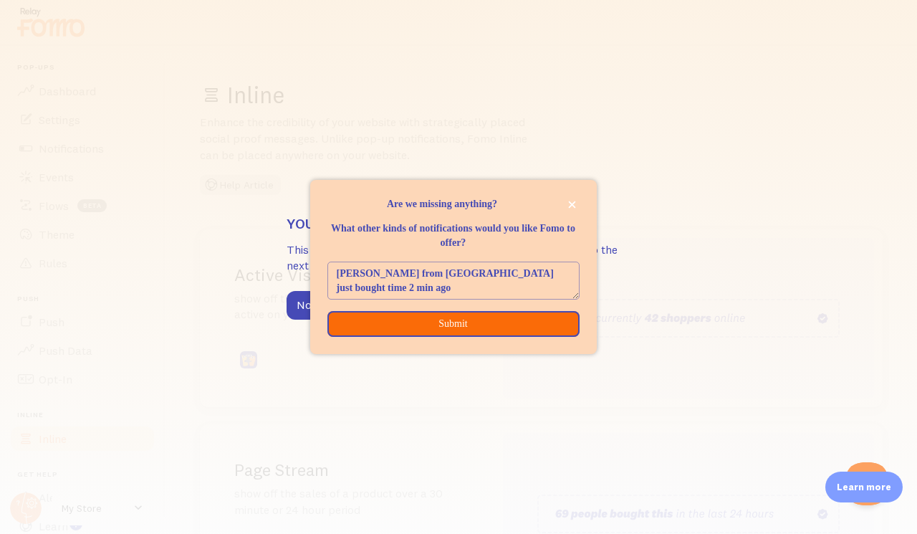
type textarea "ravi from haryana just bought time 2 min ago"
click at [446, 316] on button "Submit" at bounding box center [453, 324] width 252 height 26
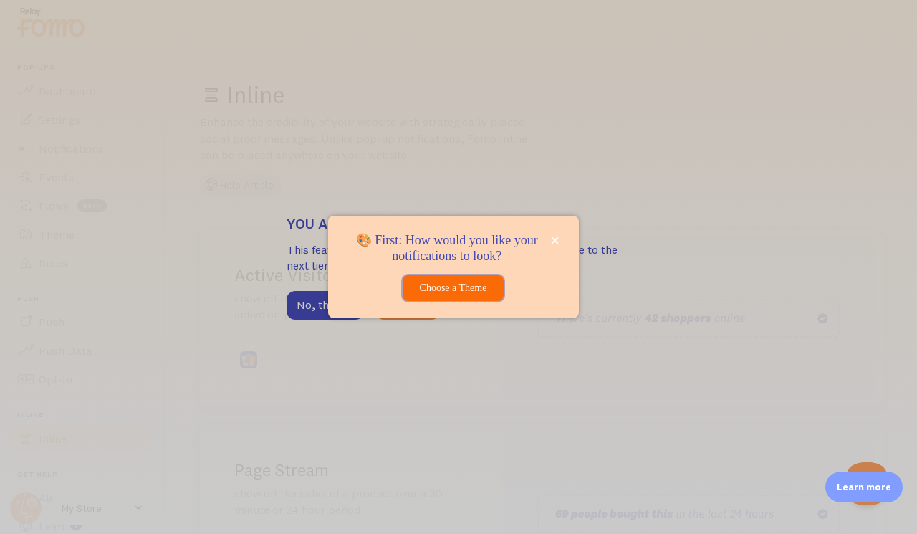
click at [458, 293] on button "Choose a Theme" at bounding box center [453, 288] width 101 height 26
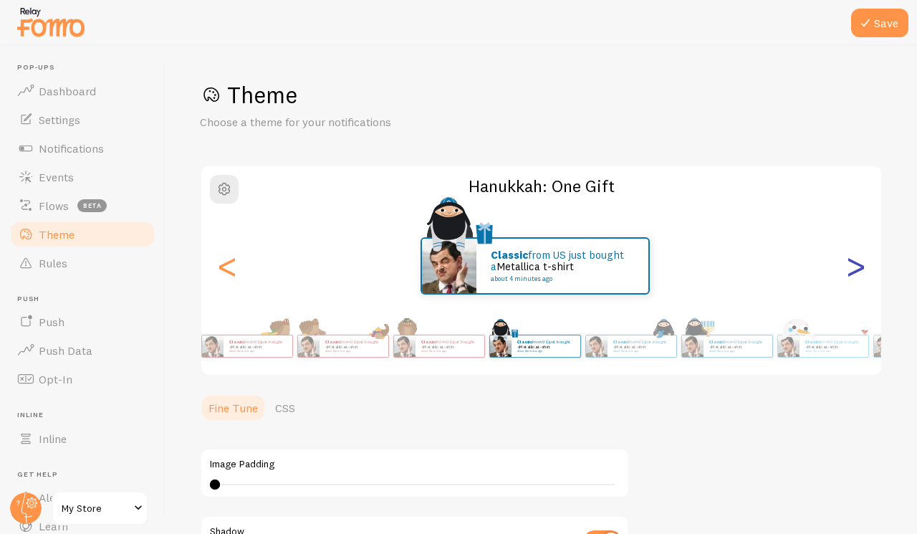
click at [853, 279] on div ">" at bounding box center [855, 265] width 17 height 103
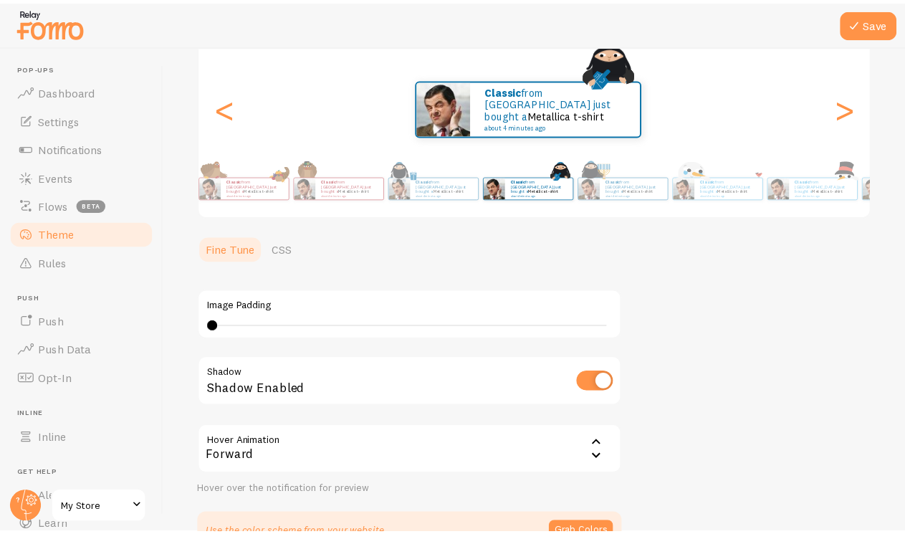
scroll to position [215, 0]
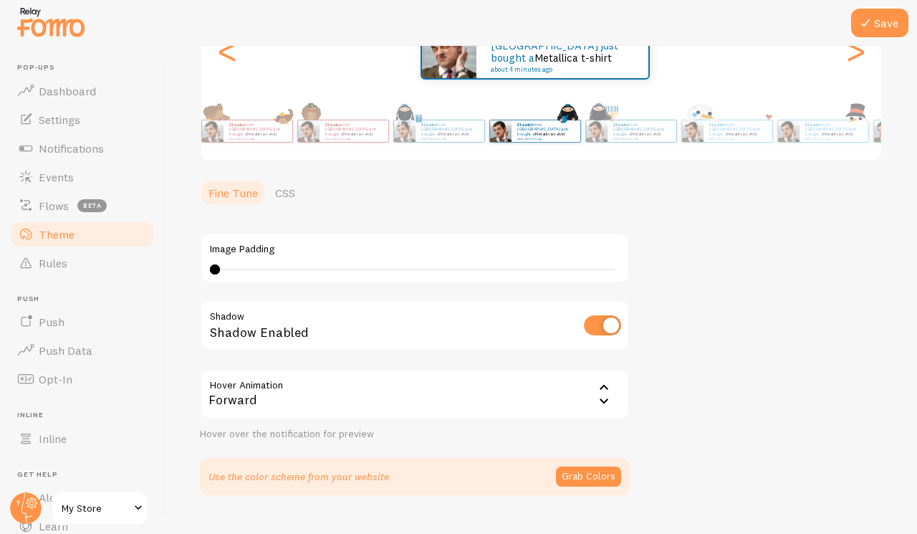
drag, startPoint x: 216, startPoint y: 267, endPoint x: 293, endPoint y: 290, distance: 80.2
click at [292, 290] on div "Image Padding 0 0 - undefined Shadow Shadow Enabled Hover Animation forward For…" at bounding box center [415, 328] width 430 height 225
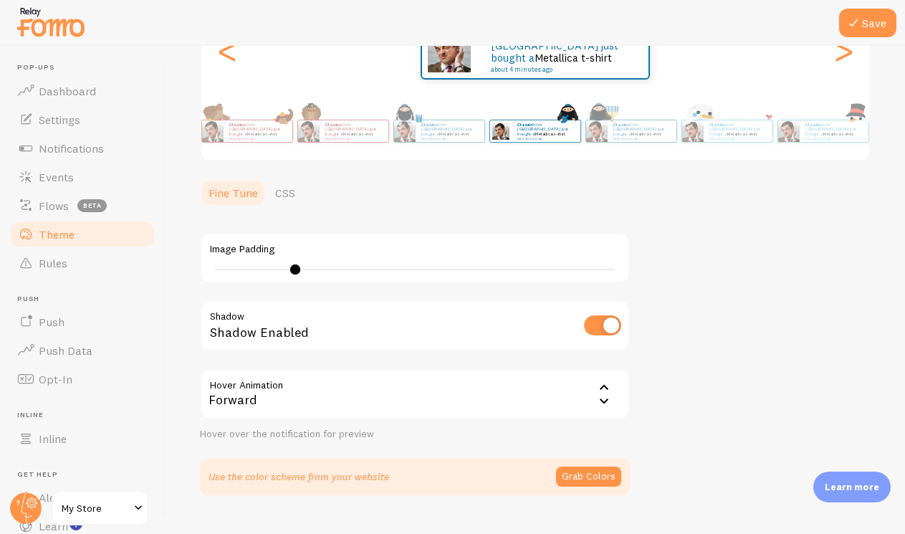
drag, startPoint x: 292, startPoint y: 272, endPoint x: 422, endPoint y: 287, distance: 131.3
click at [422, 287] on div "Image Padding 8 Shadow Shadow Enabled Hover Animation forward Forward No Hover …" at bounding box center [415, 328] width 430 height 225
type input "39"
drag, startPoint x: 425, startPoint y: 269, endPoint x: 607, endPoint y: 282, distance: 182.5
click at [607, 282] on div "Image Padding 39" at bounding box center [415, 258] width 430 height 50
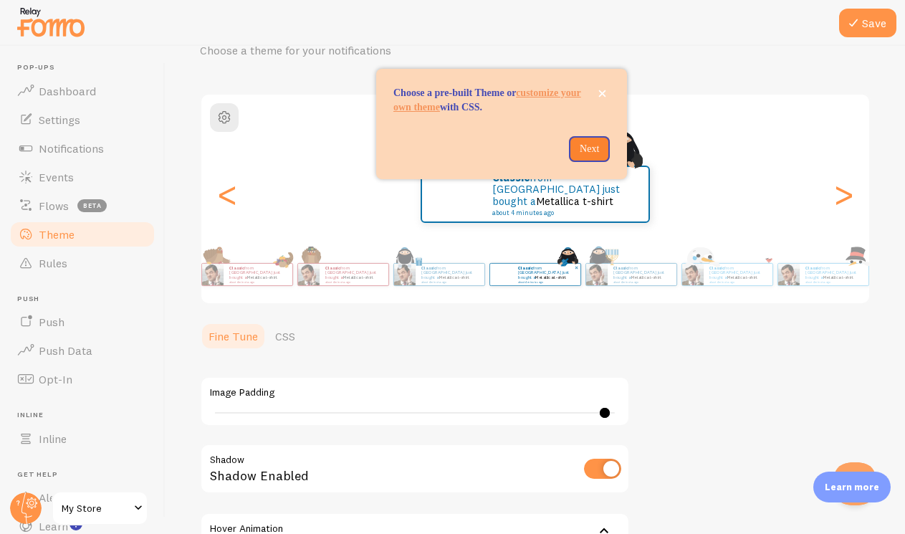
scroll to position [0, 0]
click at [583, 156] on p "Next" at bounding box center [590, 149] width 24 height 14
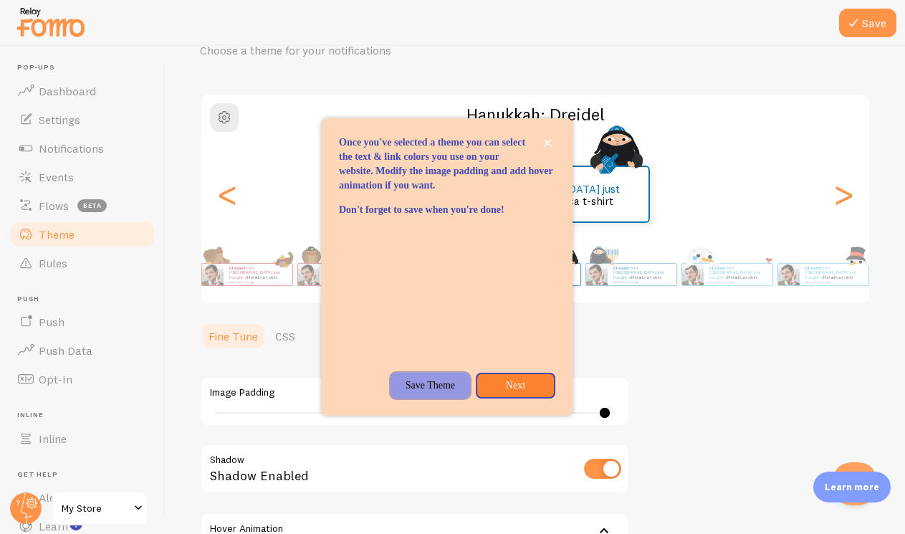
click at [451, 393] on p "Save Theme" at bounding box center [430, 385] width 62 height 14
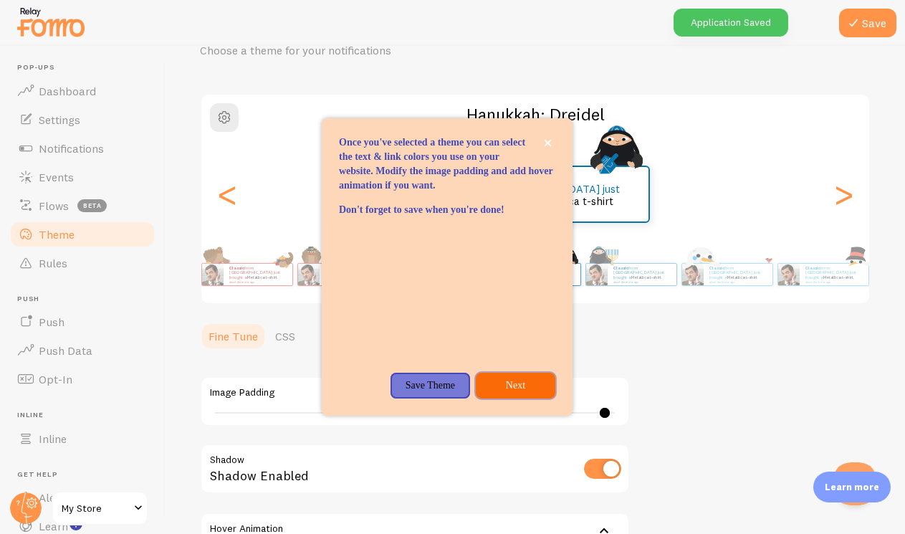
click at [497, 393] on p "Next" at bounding box center [515, 385] width 62 height 14
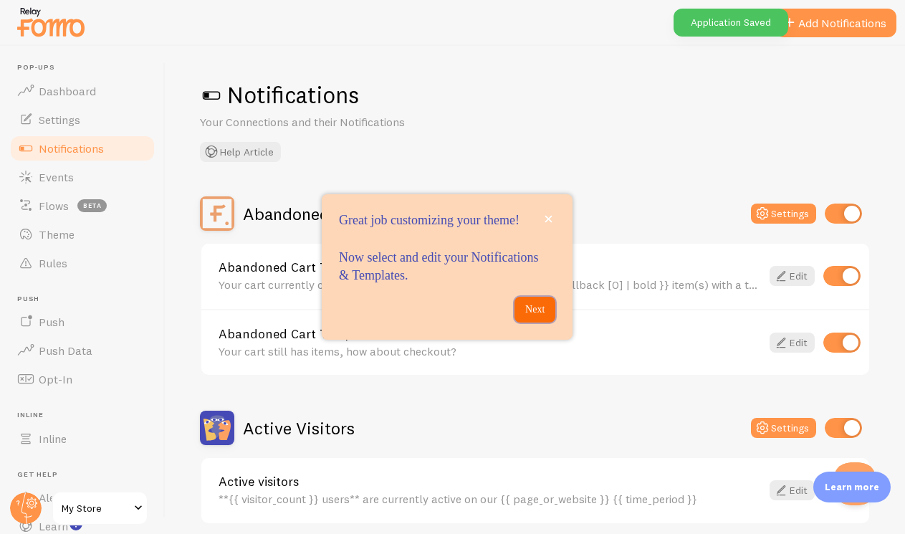
click at [536, 317] on p "Next" at bounding box center [535, 309] width 24 height 14
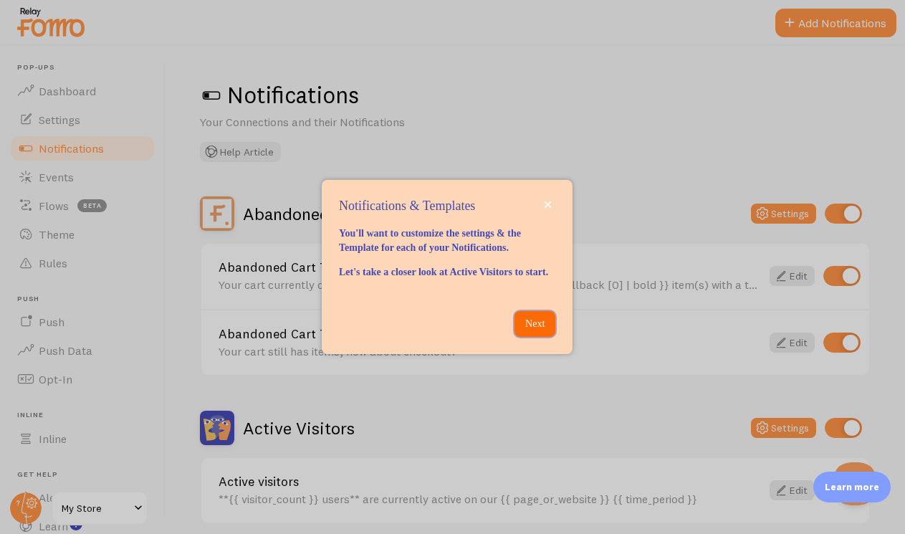
click at [528, 331] on p "Next" at bounding box center [535, 324] width 24 height 14
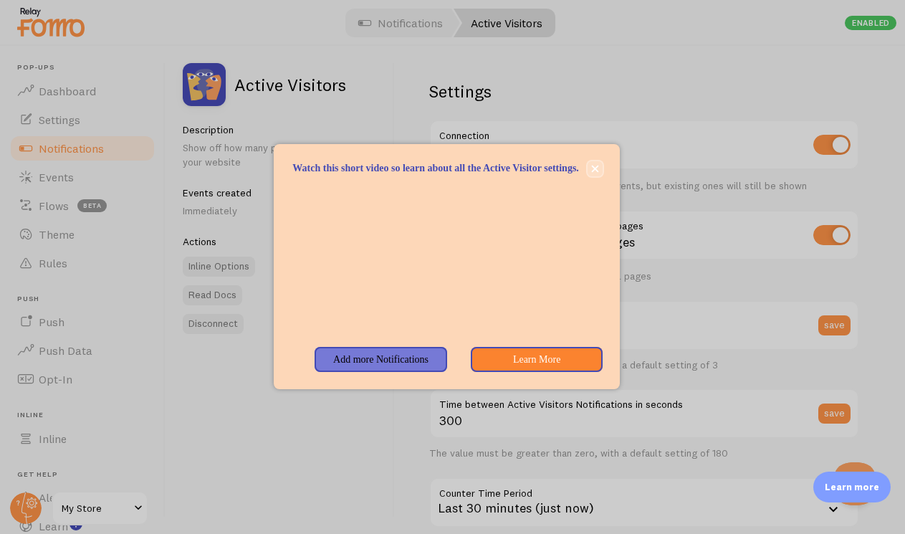
click at [600, 162] on button "close," at bounding box center [595, 168] width 15 height 15
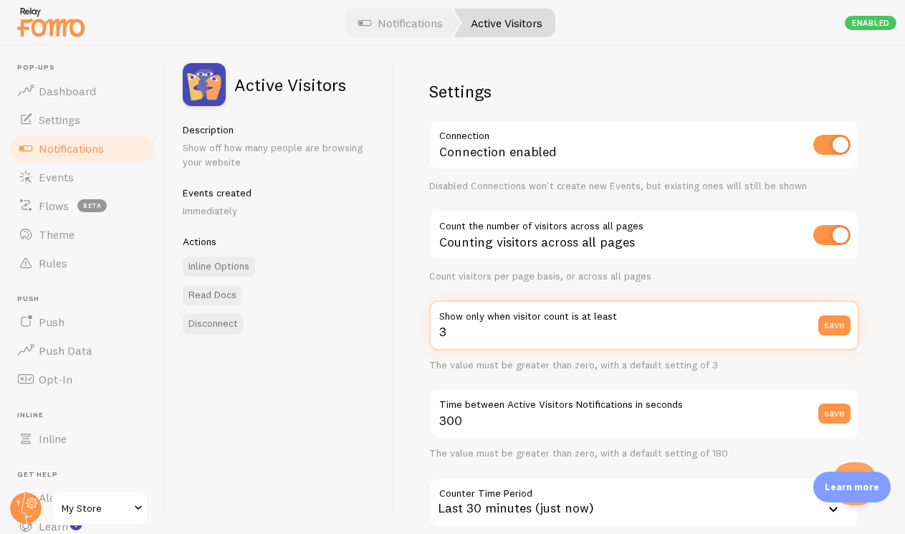
click at [657, 327] on input "3" at bounding box center [644, 325] width 430 height 50
type input "0"
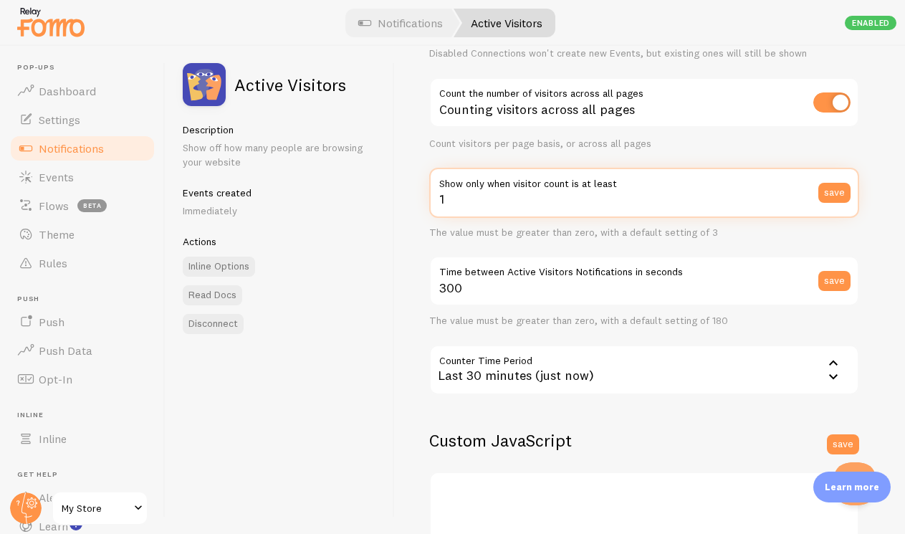
scroll to position [143, 0]
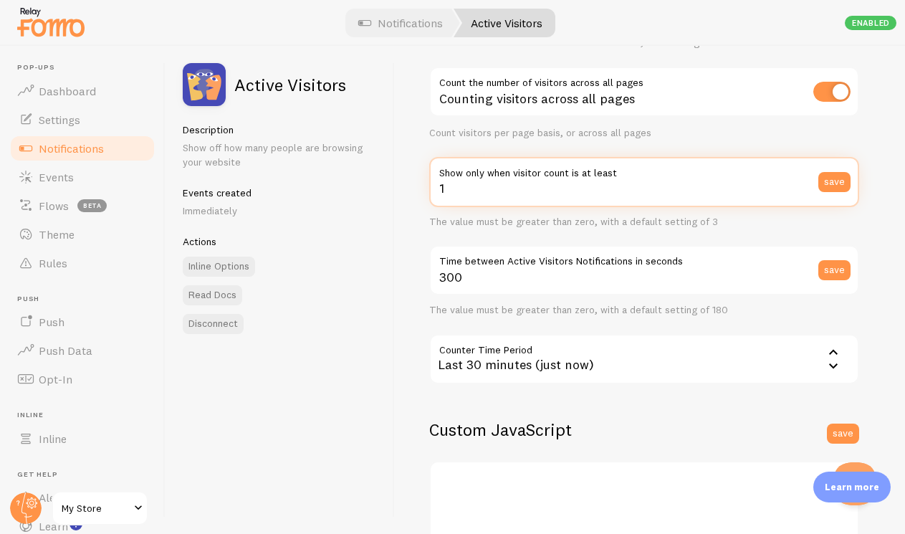
type input "1"
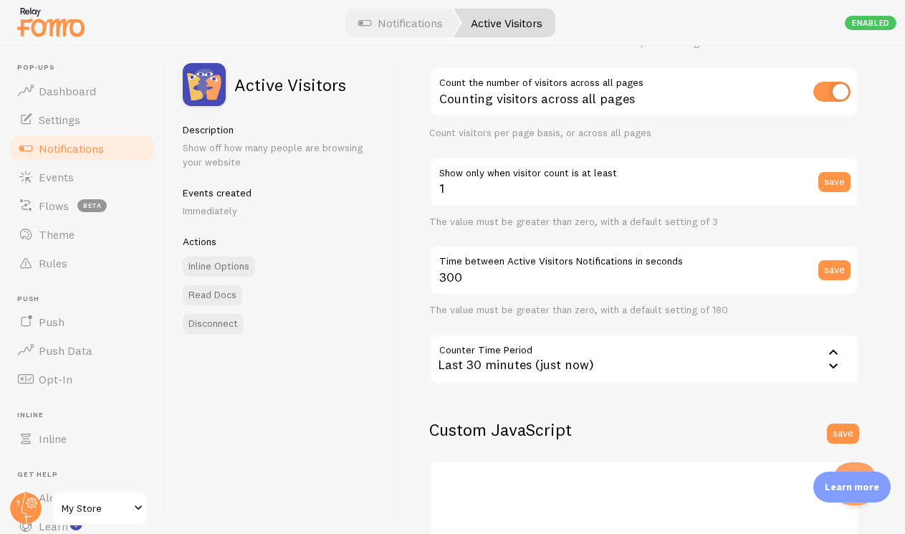
click at [831, 350] on icon at bounding box center [833, 351] width 17 height 17
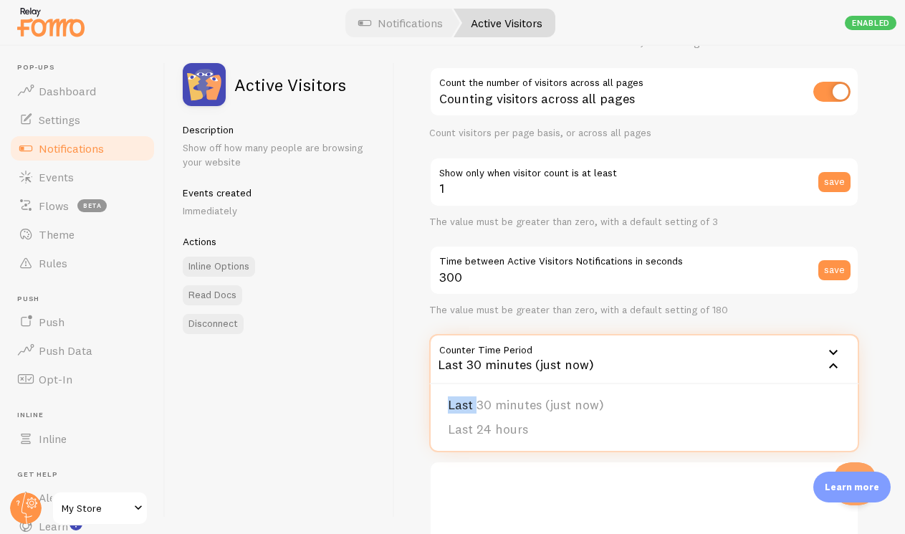
click at [831, 350] on icon at bounding box center [833, 351] width 17 height 17
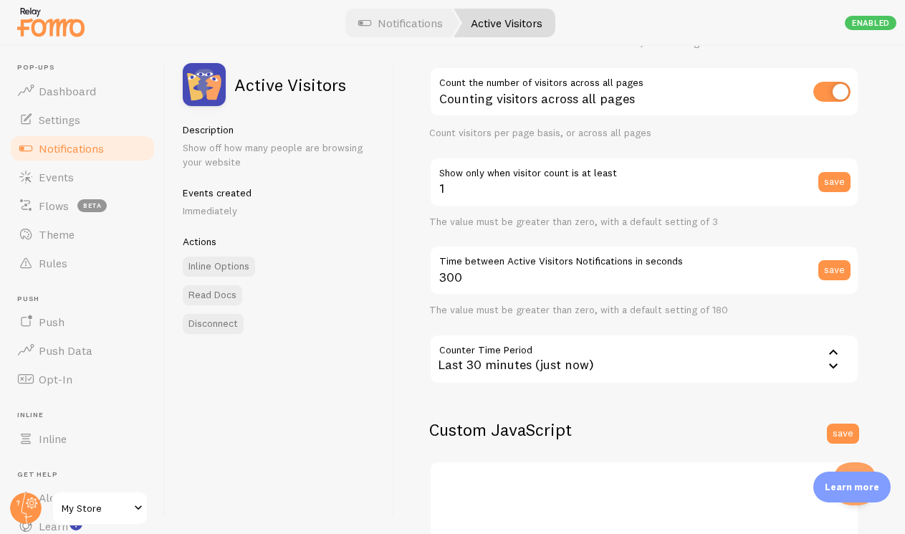
click at [831, 350] on icon at bounding box center [833, 351] width 17 height 17
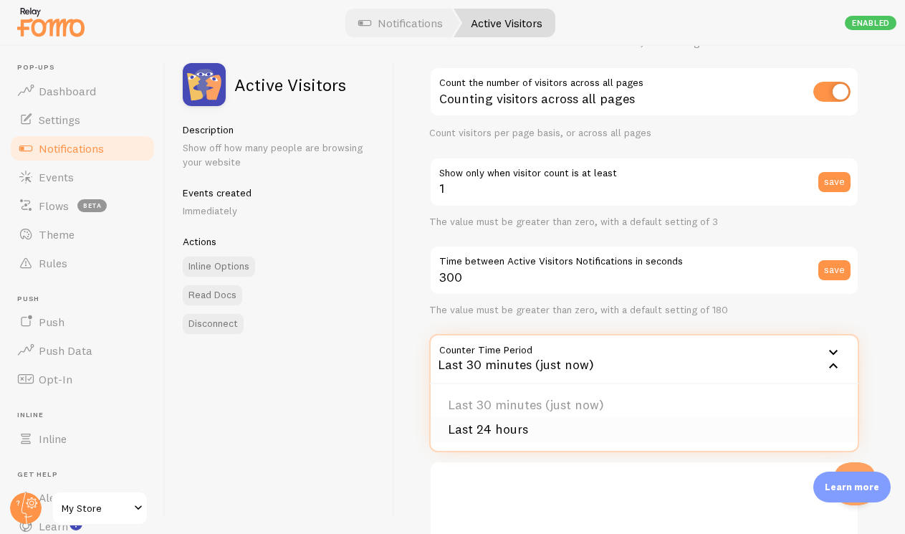
click at [568, 429] on li "Last 24 hours" at bounding box center [644, 429] width 427 height 25
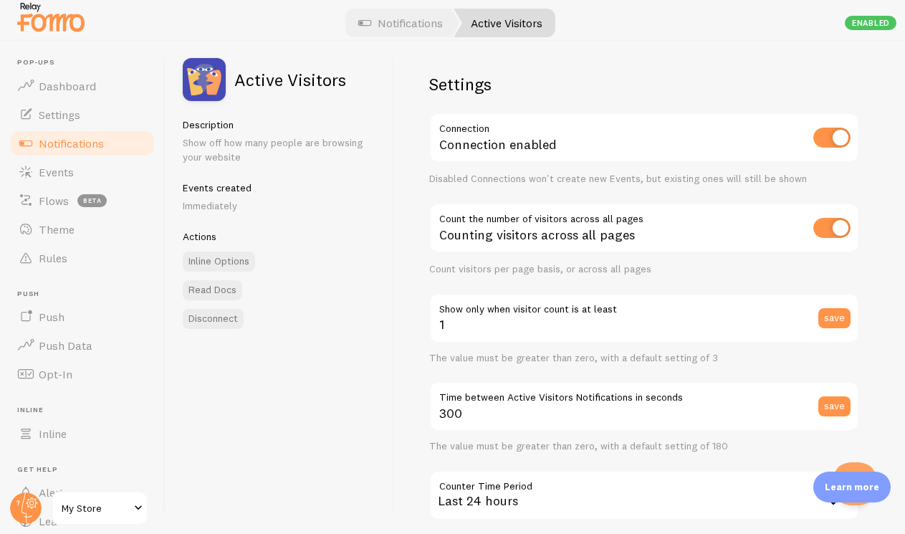
scroll to position [0, 0]
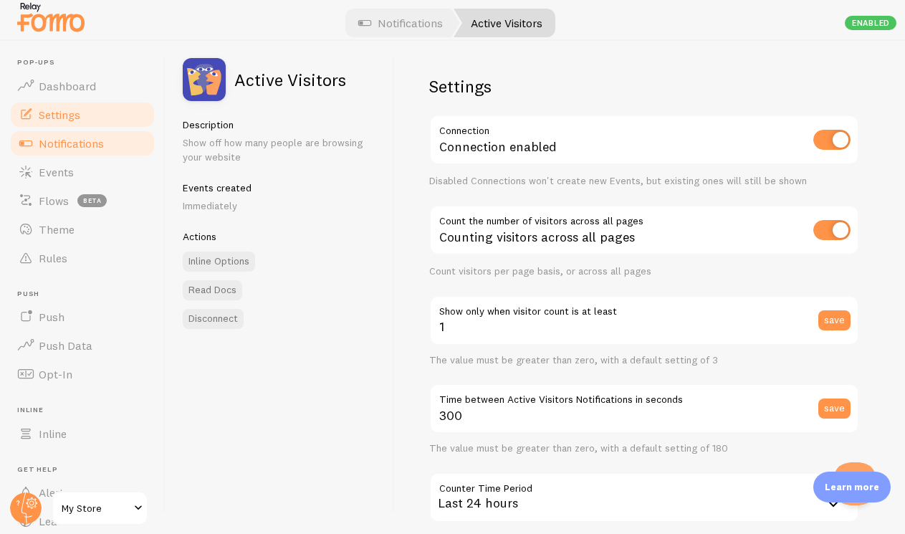
click at [71, 117] on span "Settings" at bounding box center [60, 114] width 42 height 14
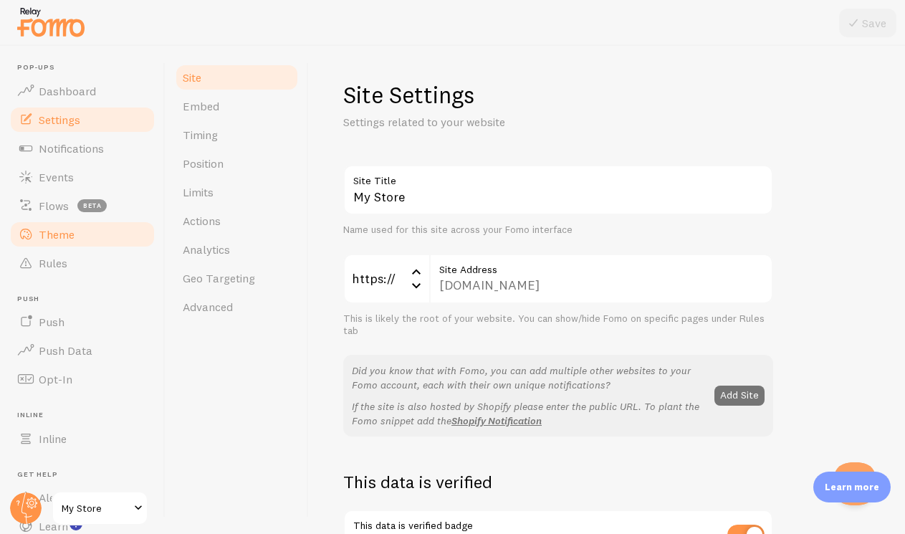
click at [64, 247] on link "Theme" at bounding box center [83, 234] width 148 height 29
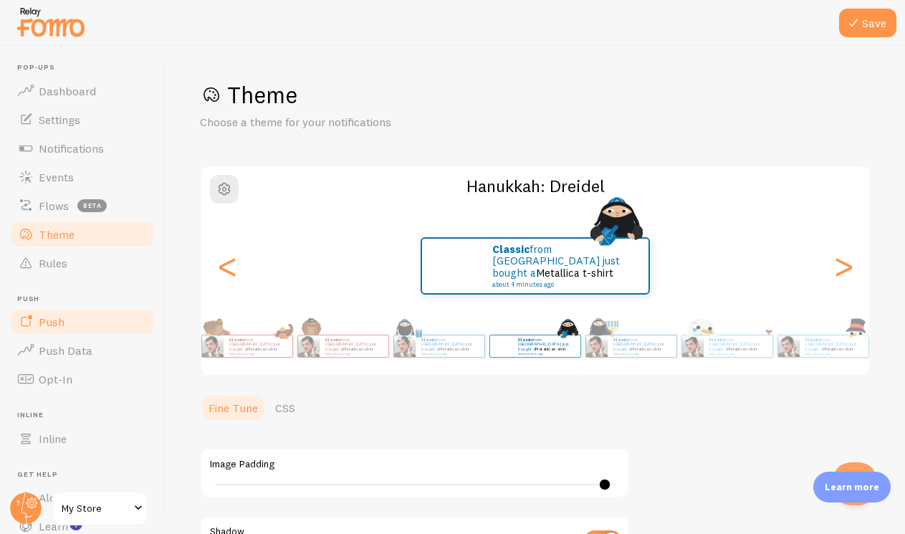
click at [86, 324] on link "Push" at bounding box center [83, 321] width 148 height 29
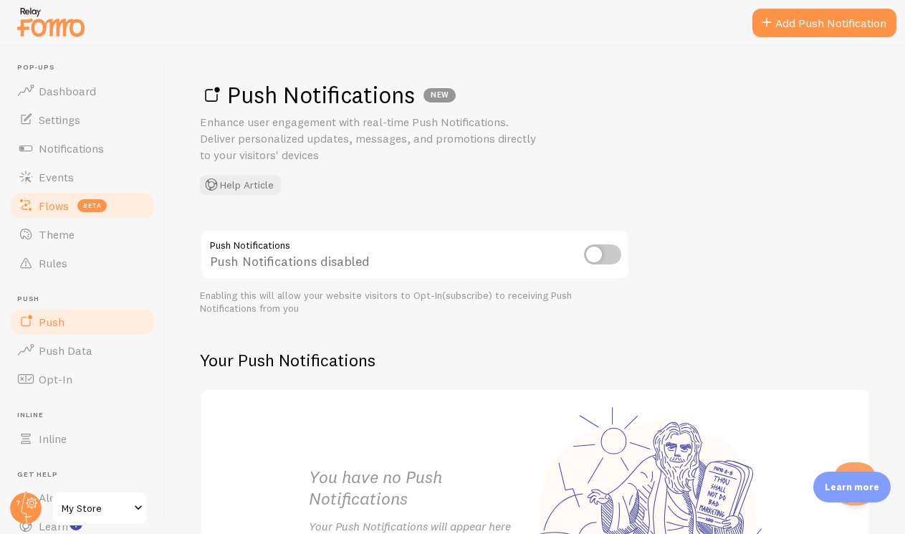
click at [73, 212] on link "Flows beta" at bounding box center [83, 205] width 148 height 29
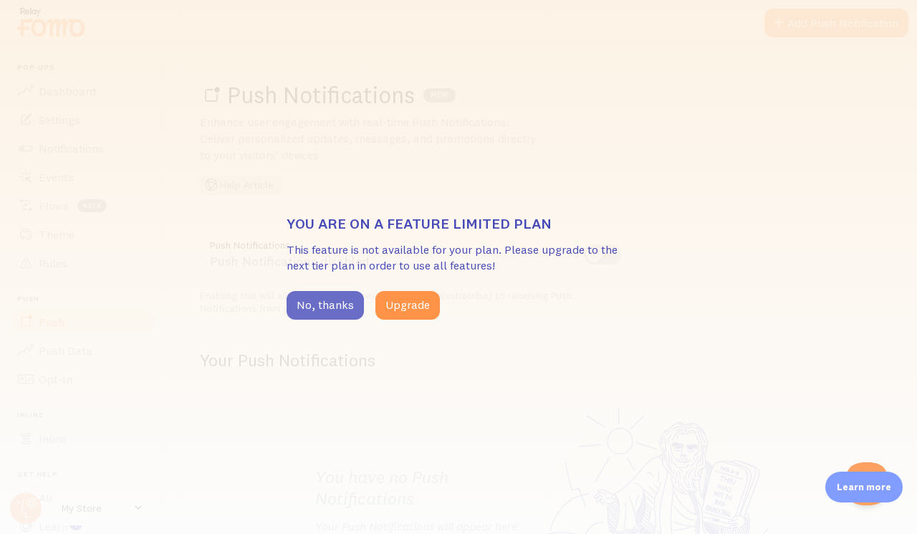
click at [330, 311] on button "No, thanks" at bounding box center [325, 305] width 77 height 29
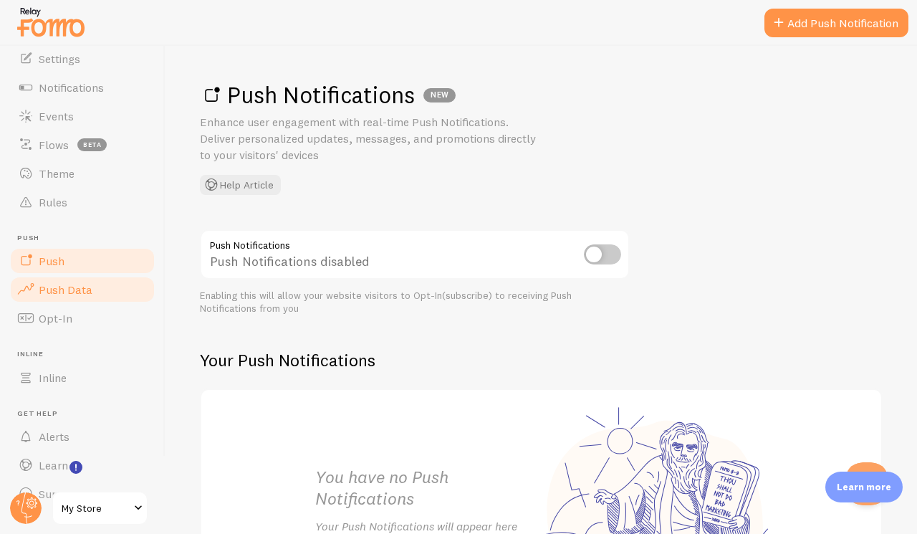
scroll to position [87, 0]
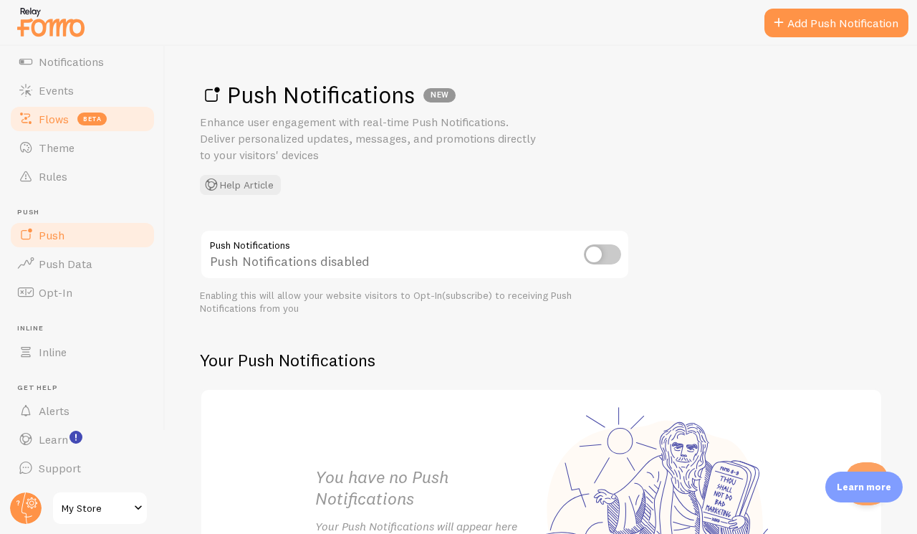
click at [37, 112] on link "Flows beta" at bounding box center [83, 119] width 148 height 29
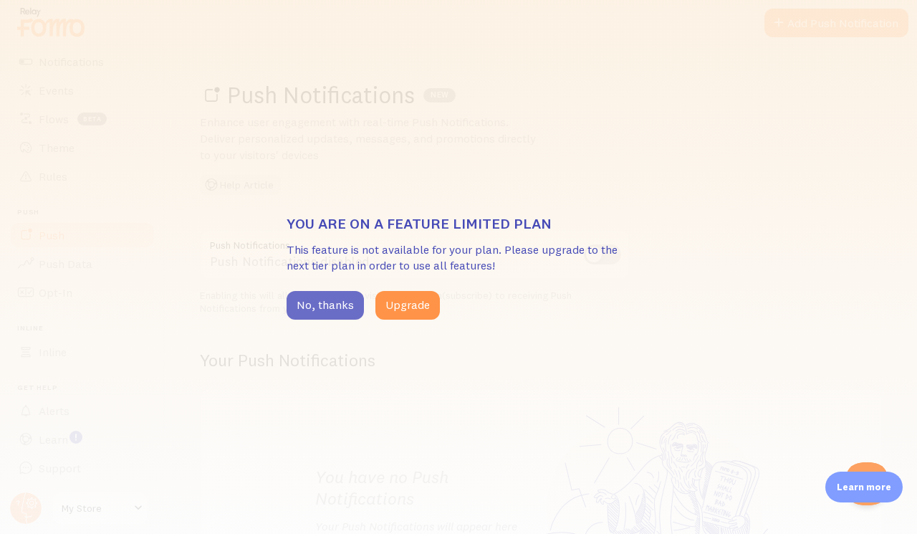
click at [304, 306] on button "No, thanks" at bounding box center [325, 305] width 77 height 29
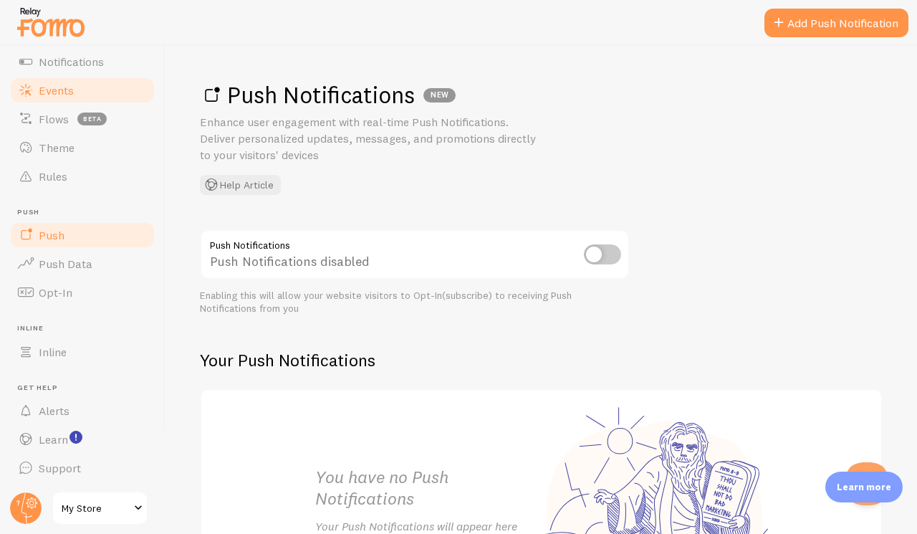
click at [70, 83] on span "Events" at bounding box center [56, 90] width 35 height 14
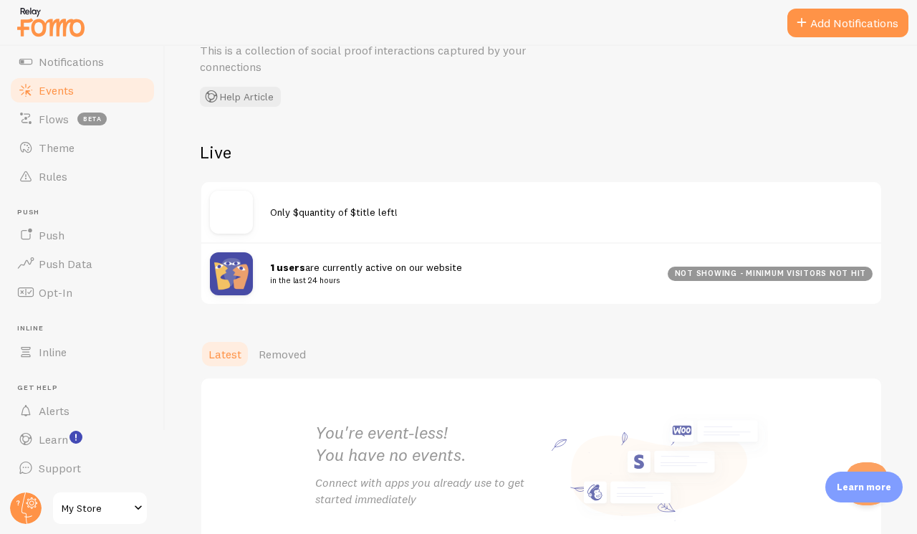
scroll to position [167, 0]
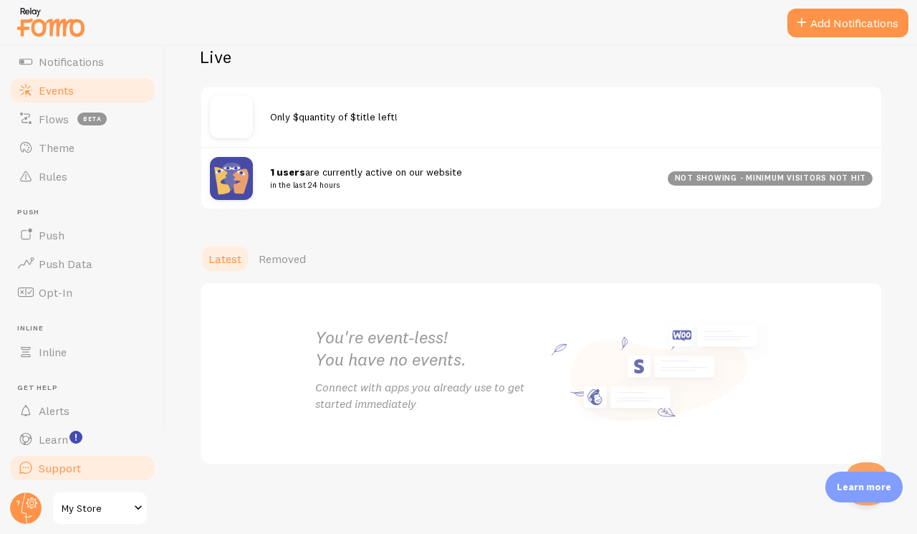
click at [49, 464] on span "Support" at bounding box center [60, 468] width 42 height 14
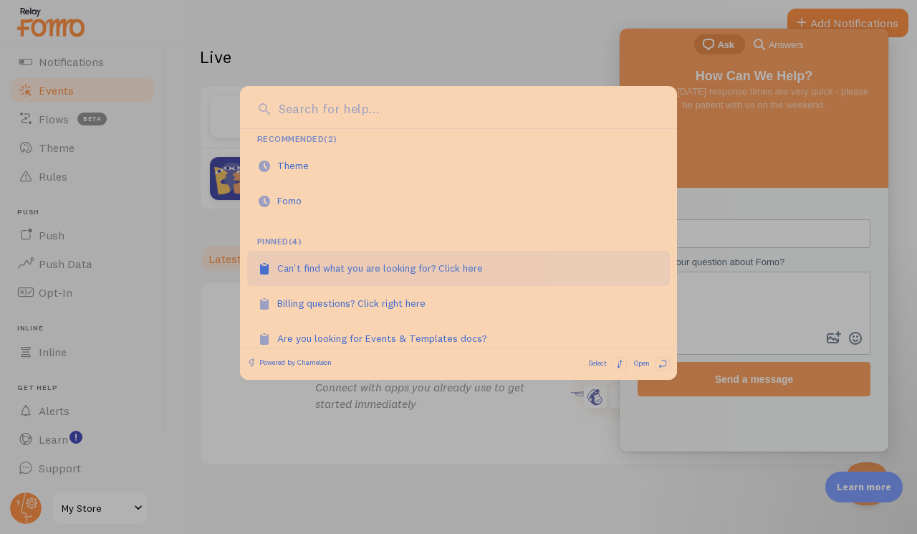
scroll to position [72, 0]
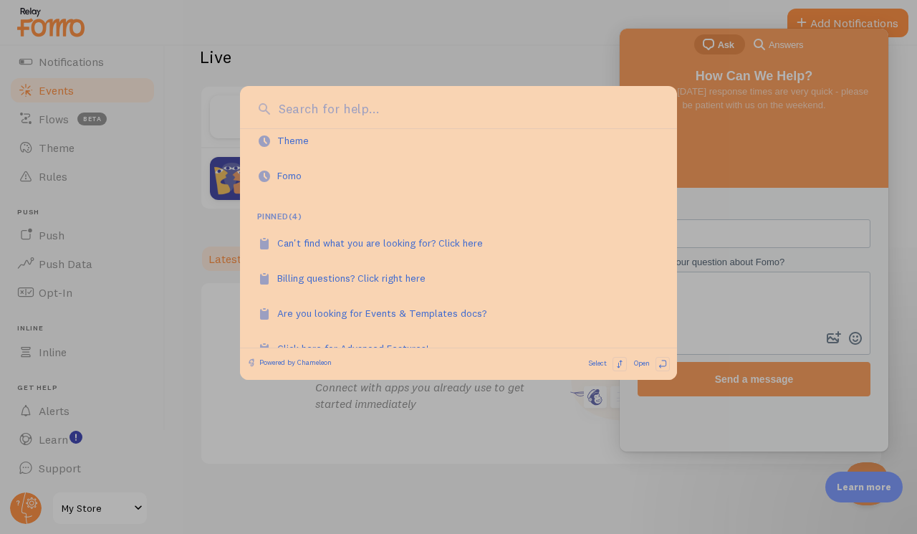
click at [195, 392] on div at bounding box center [458, 267] width 917 height 534
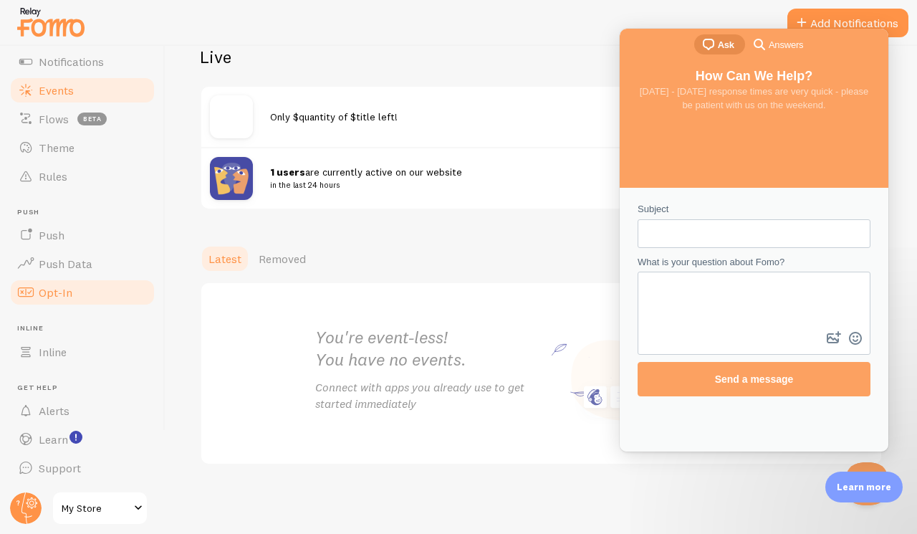
click at [46, 296] on span "Opt-In" at bounding box center [56, 292] width 34 height 14
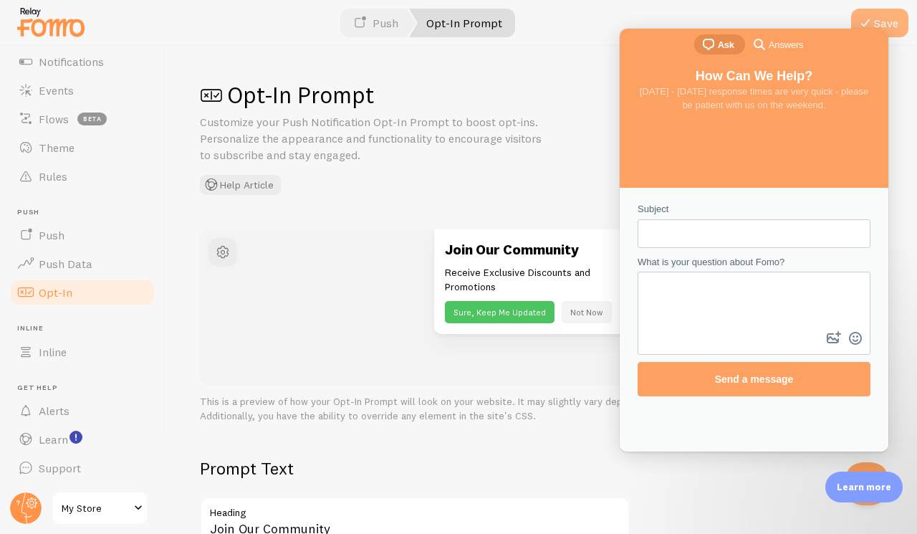
click at [887, 21] on button "Save" at bounding box center [879, 23] width 57 height 29
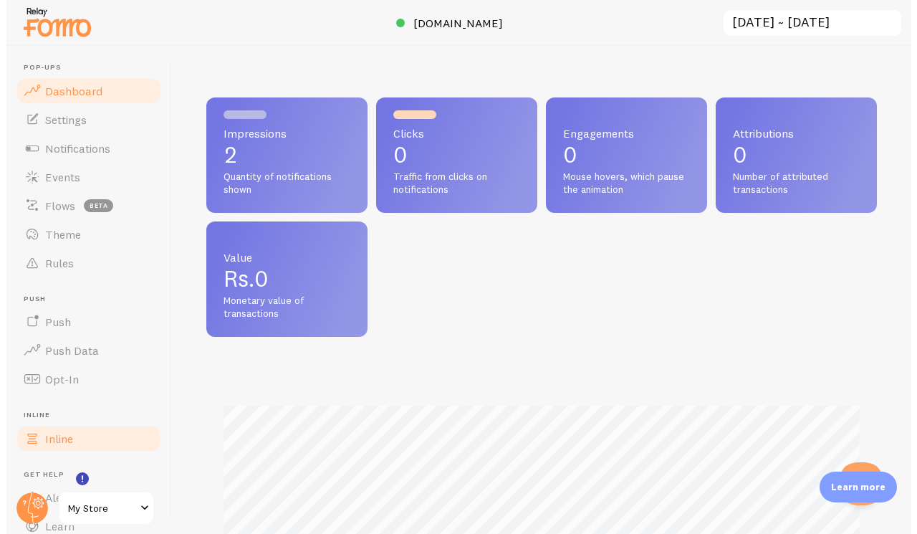
scroll to position [376, 671]
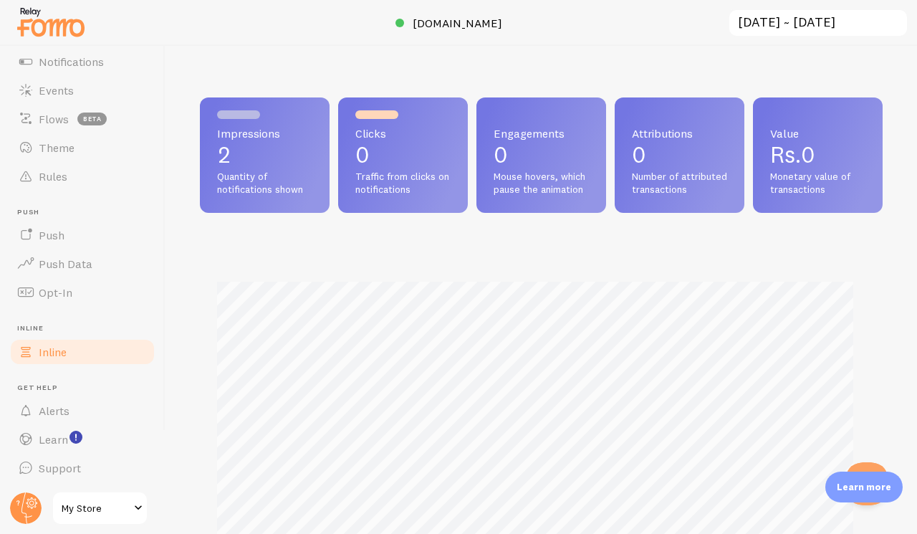
click at [70, 354] on link "Inline" at bounding box center [83, 352] width 148 height 29
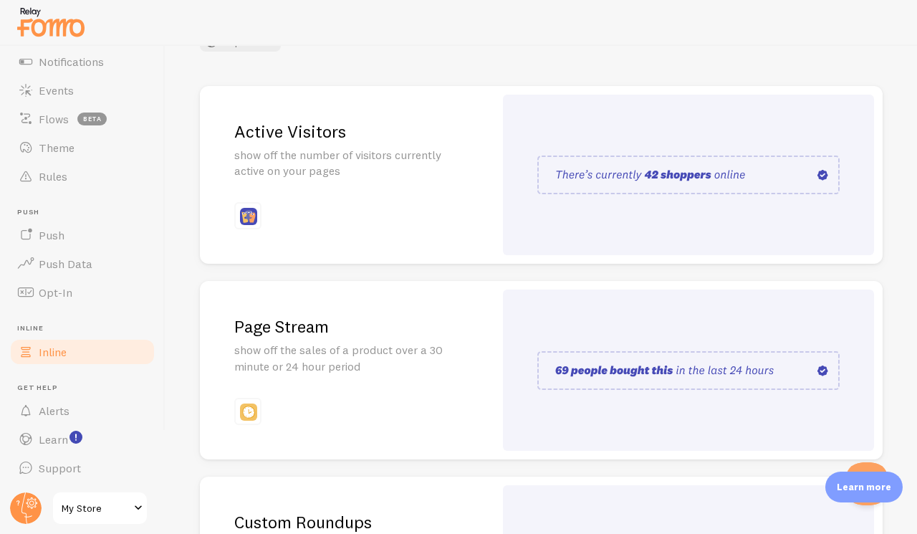
scroll to position [215, 0]
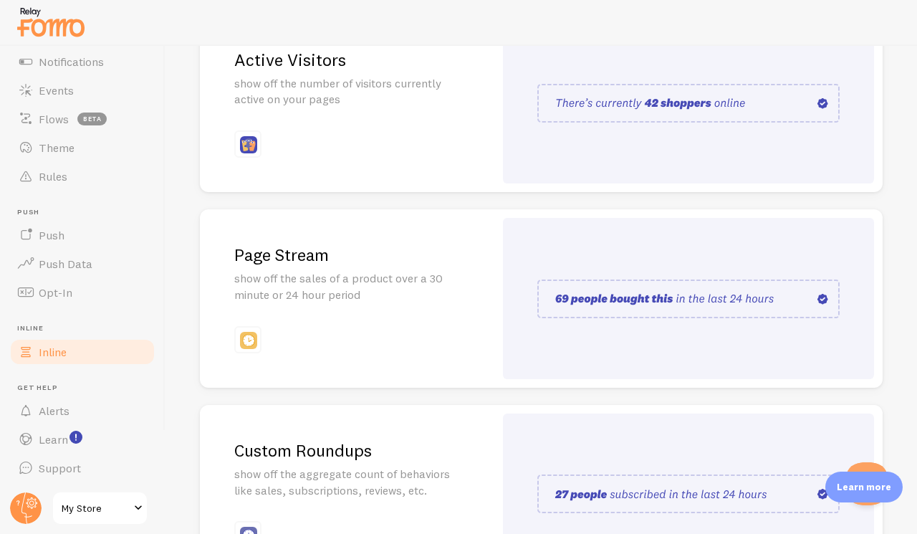
click at [727, 302] on img at bounding box center [688, 298] width 302 height 39
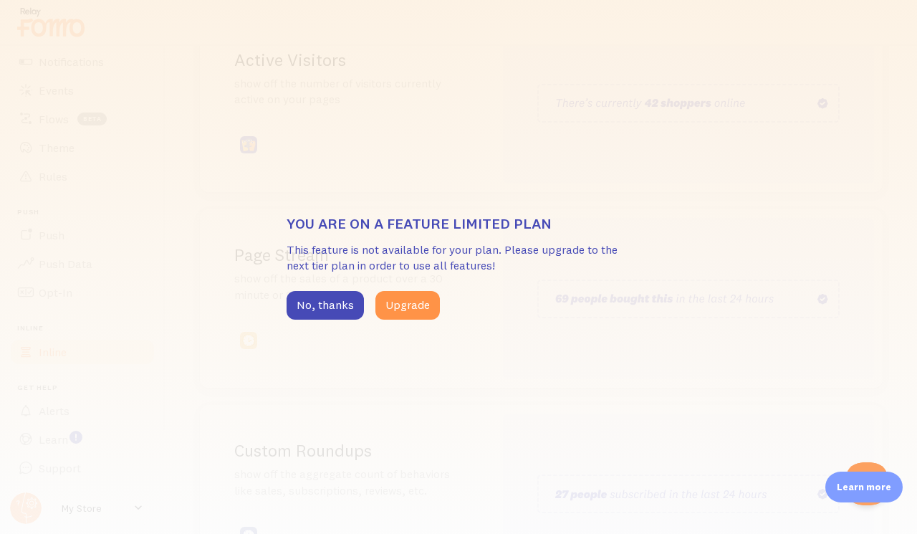
click at [707, 300] on div "You are on a feature limited plan This feature is not available for your plan. …" at bounding box center [458, 267] width 917 height 534
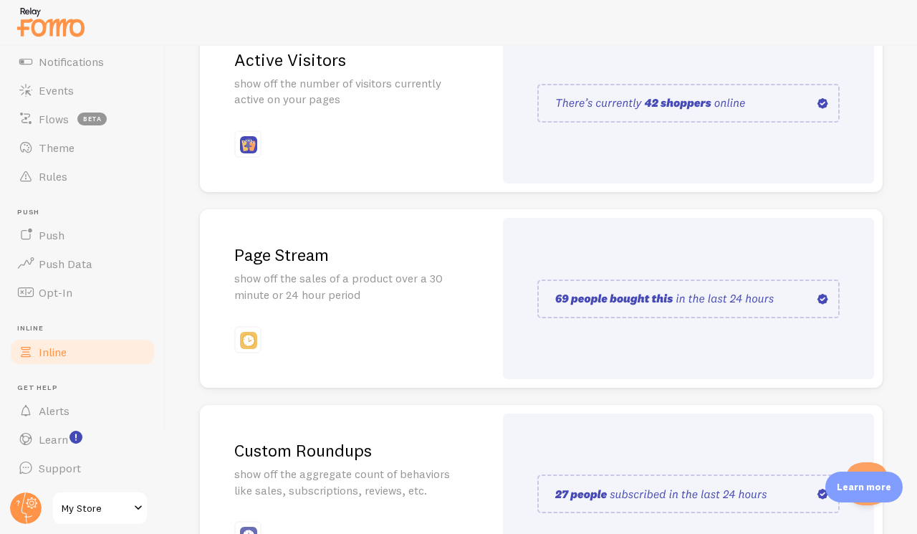
click at [707, 300] on div "You are on a feature limited plan This feature is not available for your plan. …" at bounding box center [458, 267] width 917 height 534
click at [707, 300] on img at bounding box center [688, 298] width 302 height 39
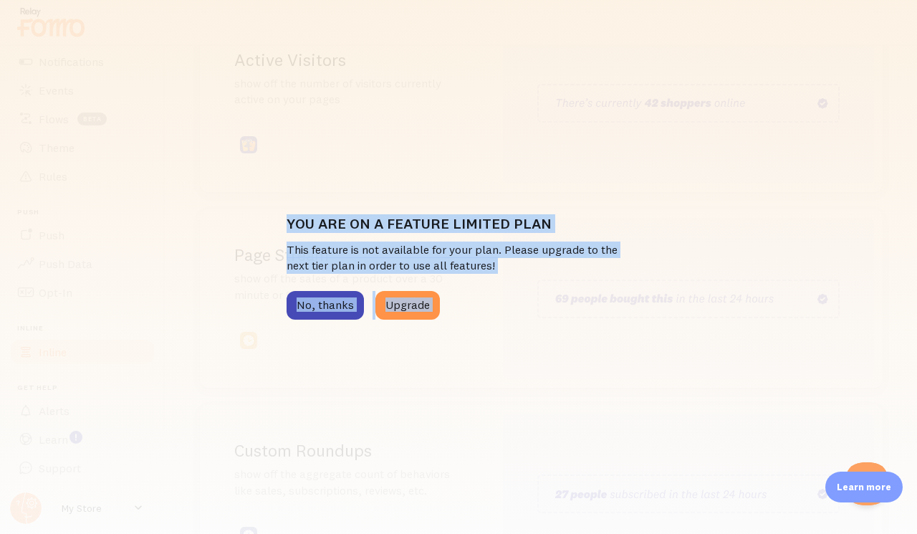
click at [513, 341] on div "You are on a feature limited plan This feature is not available for your plan. …" at bounding box center [458, 267] width 917 height 534
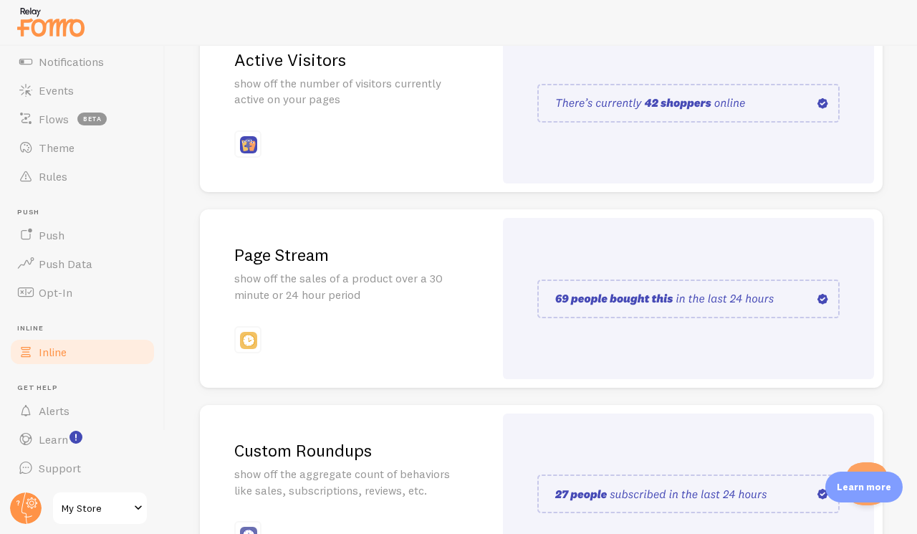
click at [637, 96] on img at bounding box center [688, 103] width 302 height 39
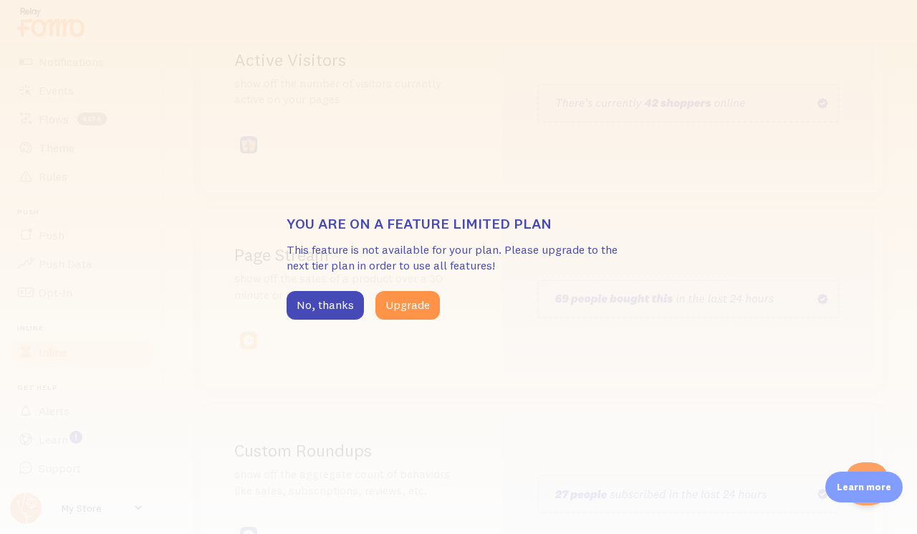
click at [655, 308] on div "You are on a feature limited plan This feature is not available for your plan. …" at bounding box center [458, 267] width 917 height 534
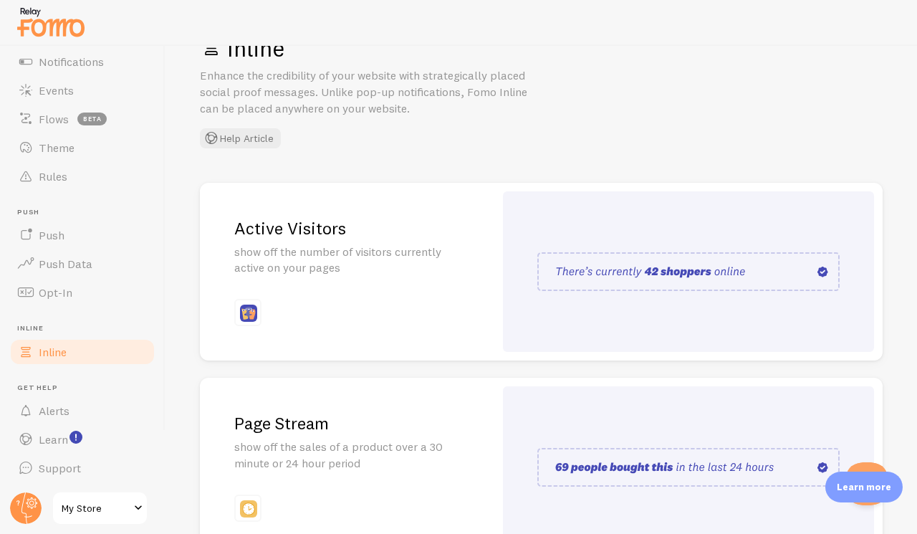
scroll to position [72, 0]
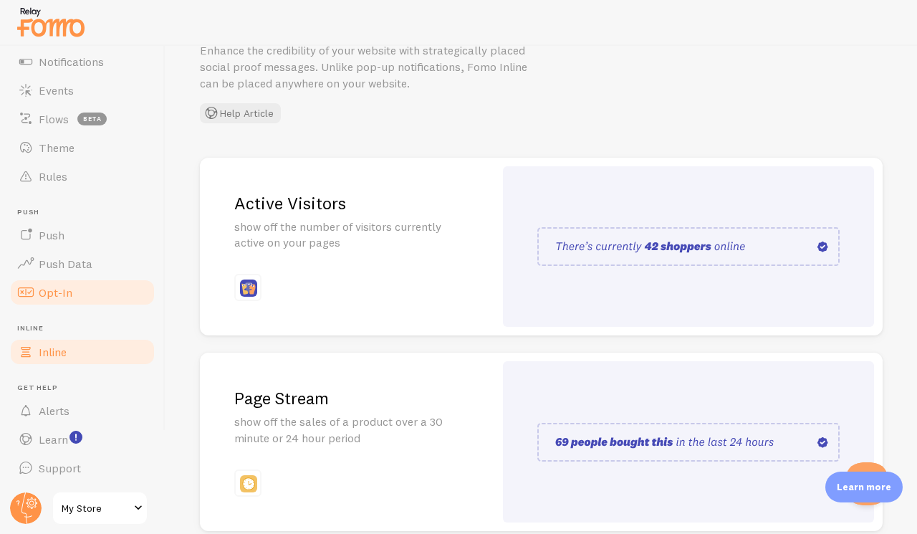
click at [62, 296] on span "Opt-In" at bounding box center [56, 292] width 34 height 14
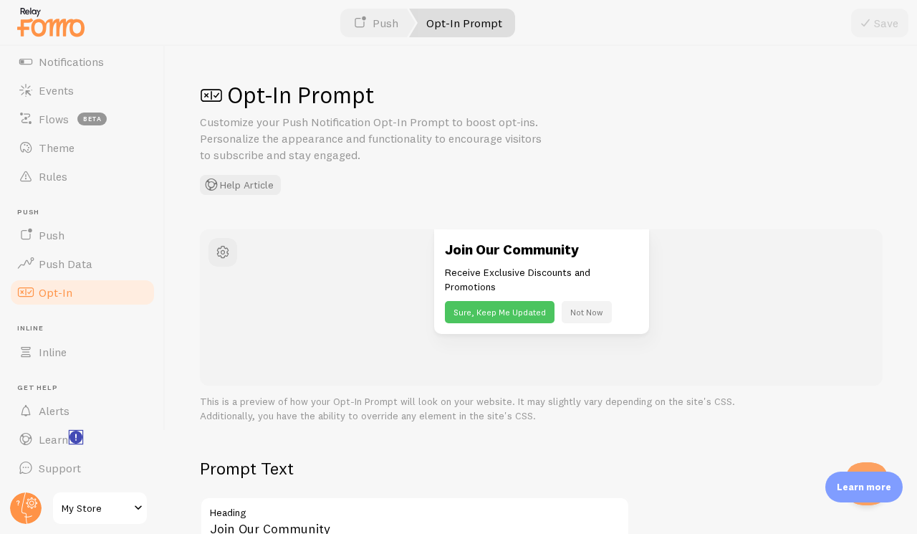
click at [70, 438] on icon "<p>Watch New Feature Tutorials!</p>" at bounding box center [76, 437] width 13 height 13
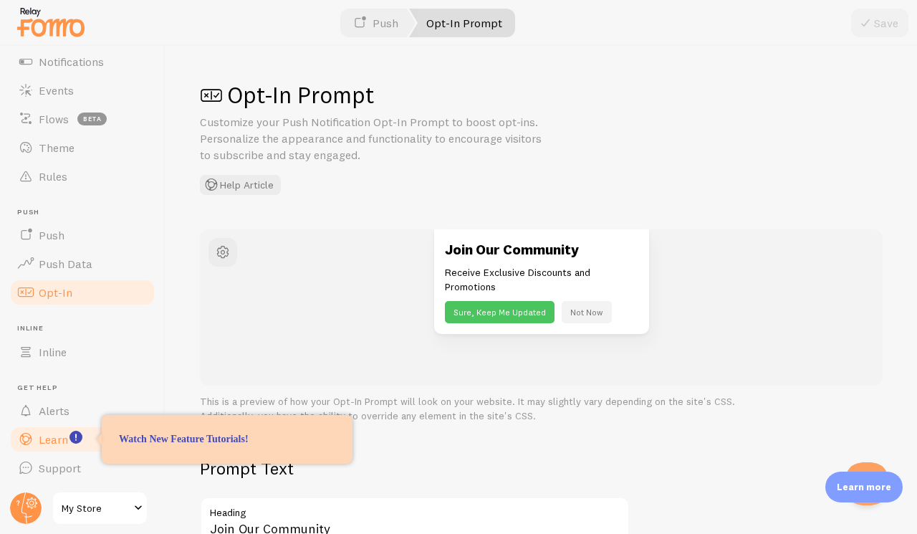
click at [62, 441] on span "Learn" at bounding box center [53, 439] width 29 height 14
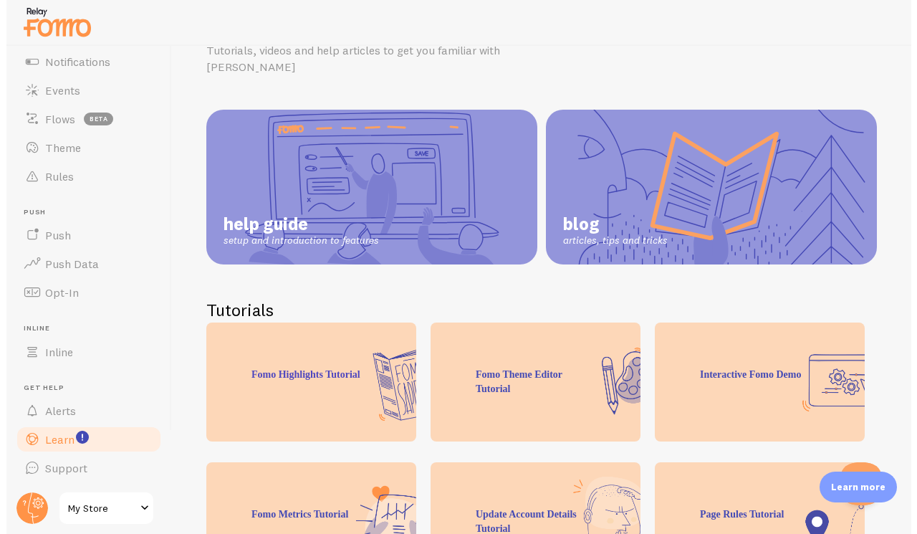
scroll to position [69, 0]
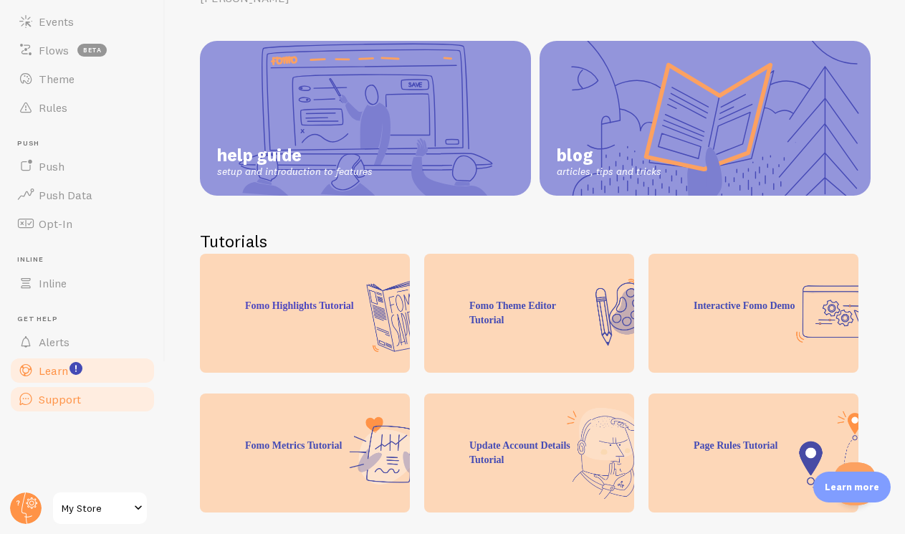
click at [62, 394] on span "Support" at bounding box center [60, 399] width 42 height 14
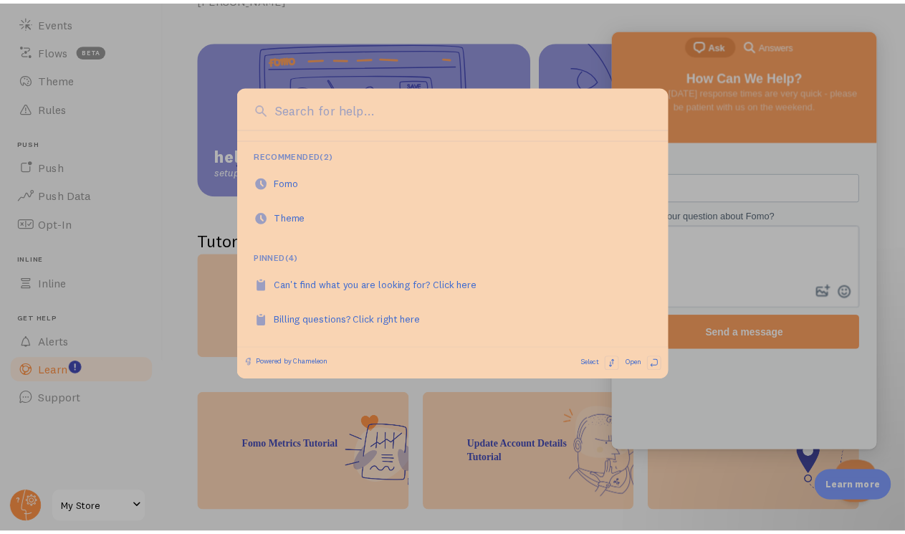
scroll to position [0, 0]
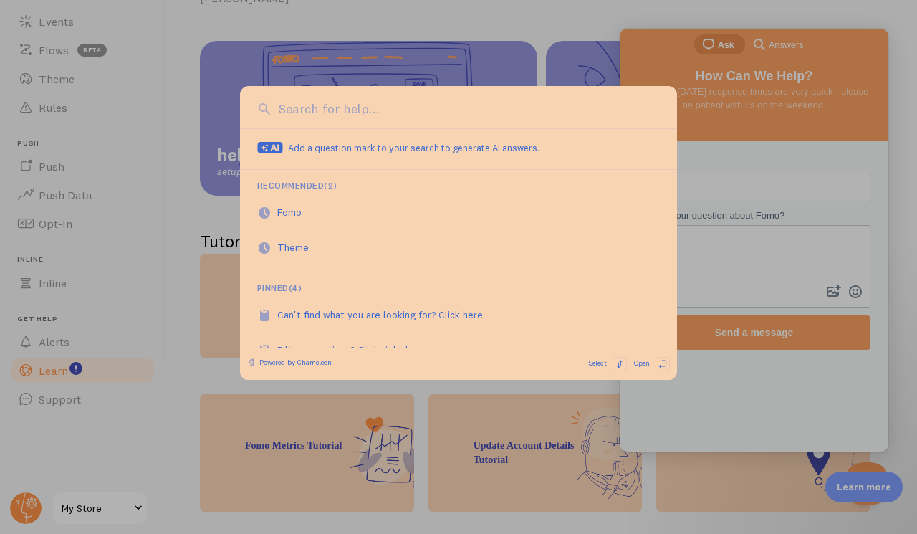
click at [322, 95] on div "Add a question mark to your search to generate AI answers. Recommended ( 2 ) Fo…" at bounding box center [458, 233] width 437 height 294
click at [320, 107] on input at bounding box center [467, 109] width 385 height 19
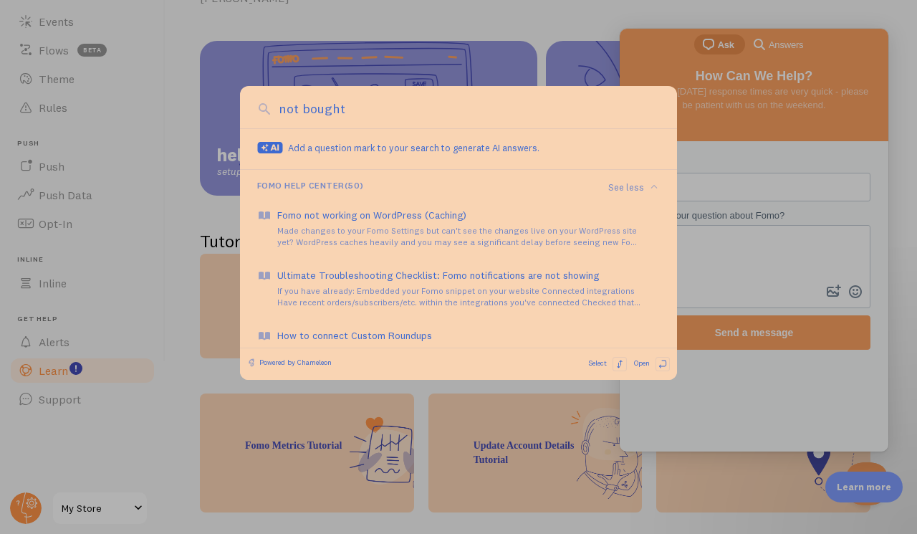
type input "not bought"
click at [736, 125] on div at bounding box center [458, 267] width 917 height 534
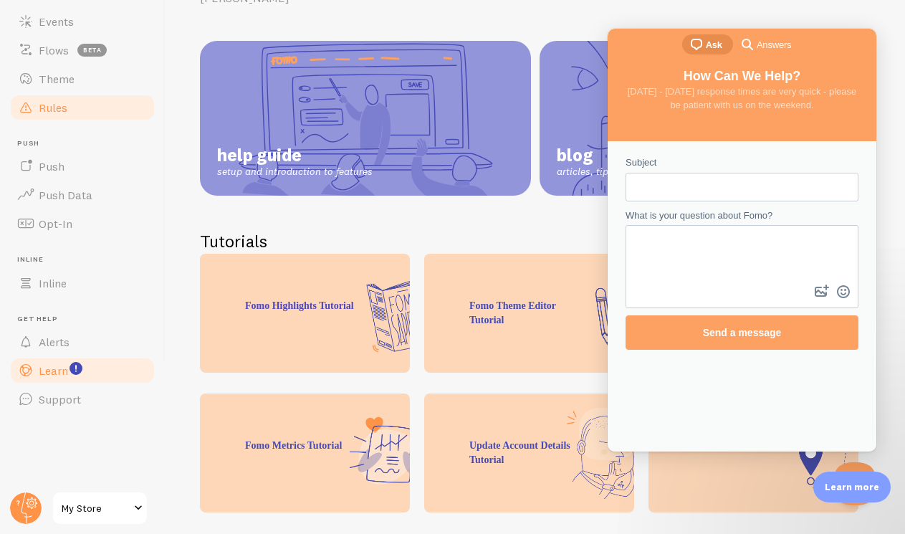
click at [57, 113] on span "Rules" at bounding box center [53, 107] width 29 height 14
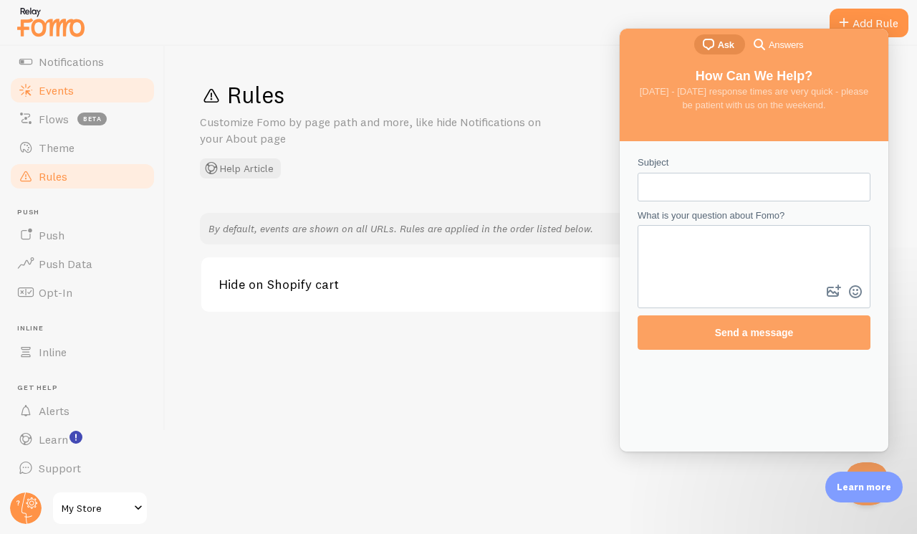
click at [62, 90] on span "Events" at bounding box center [56, 90] width 35 height 14
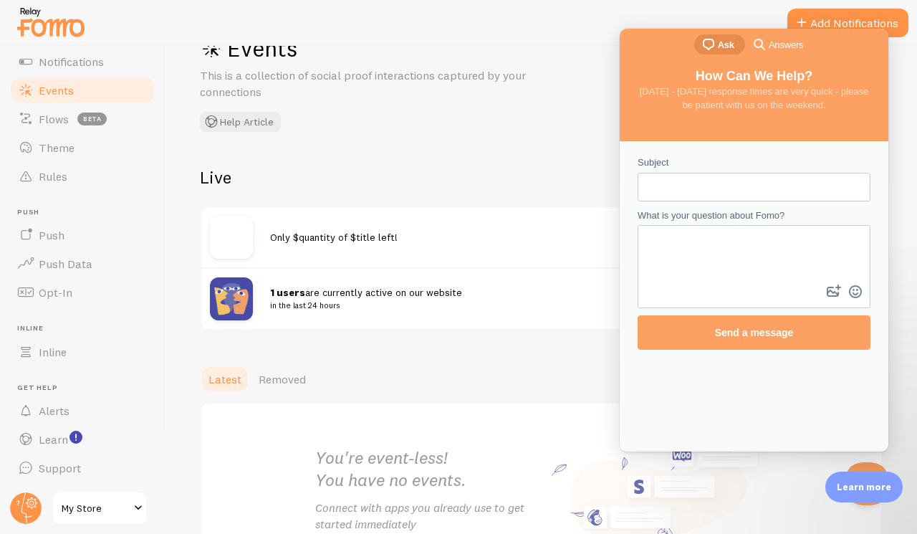
scroll to position [72, 0]
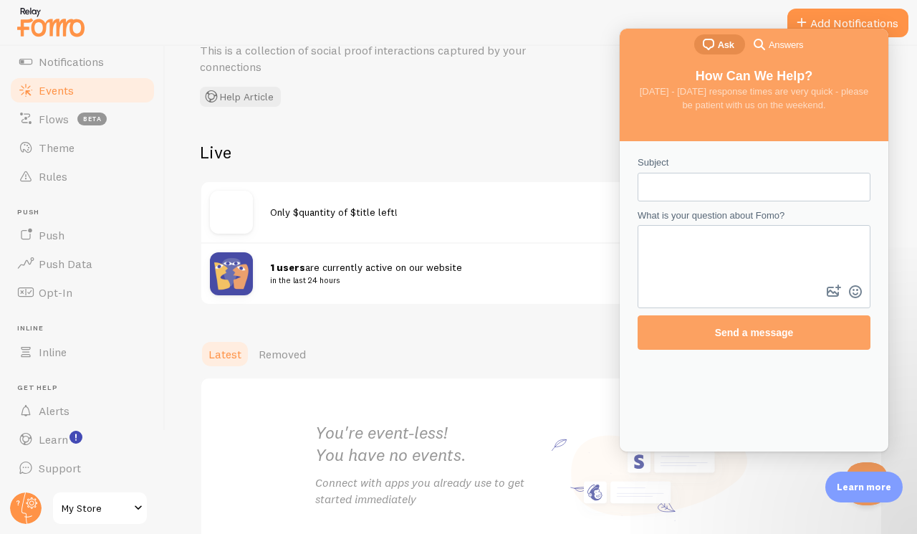
click at [517, 92] on div "Events This is a collection of social proof interactions captured by your conne…" at bounding box center [415, 58] width 430 height 98
click at [363, 274] on small "in the last 24 hours" at bounding box center [460, 280] width 381 height 13
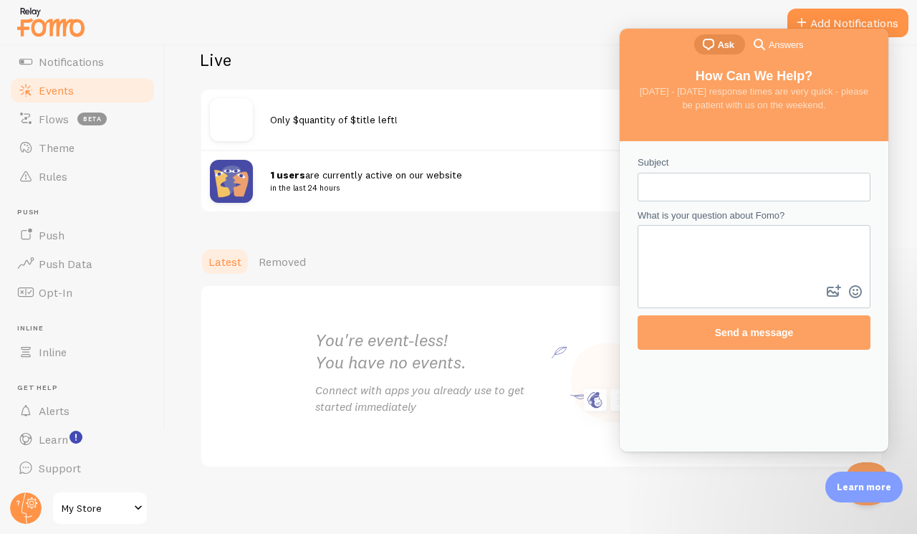
scroll to position [167, 0]
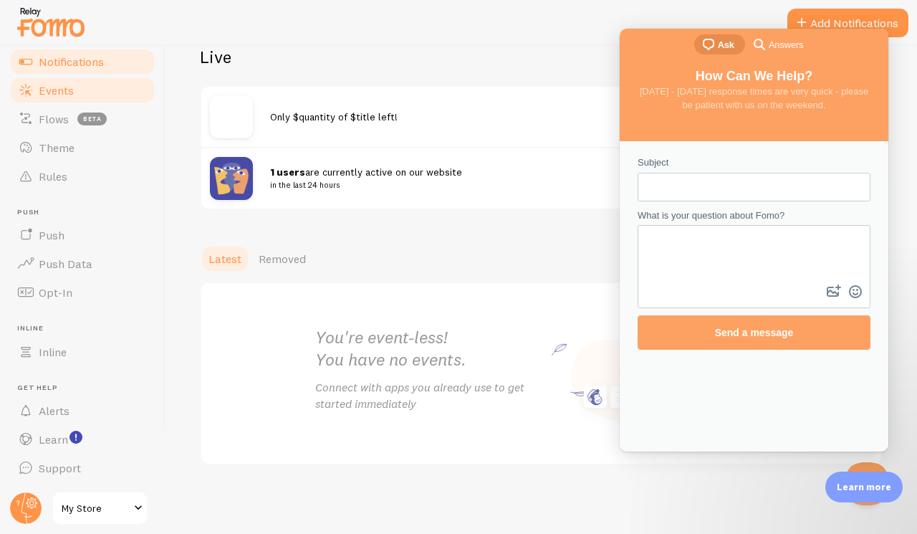
click at [67, 52] on link "Notifications" at bounding box center [83, 61] width 148 height 29
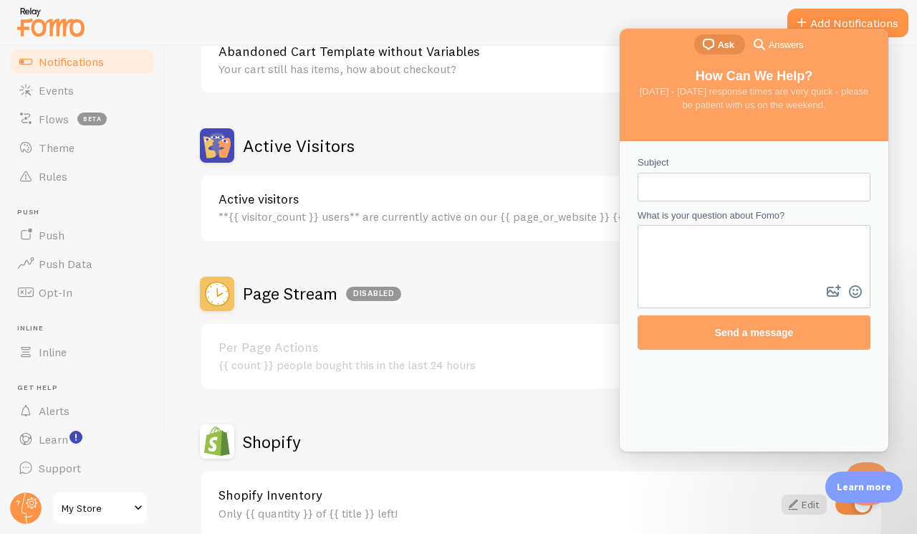
scroll to position [287, 0]
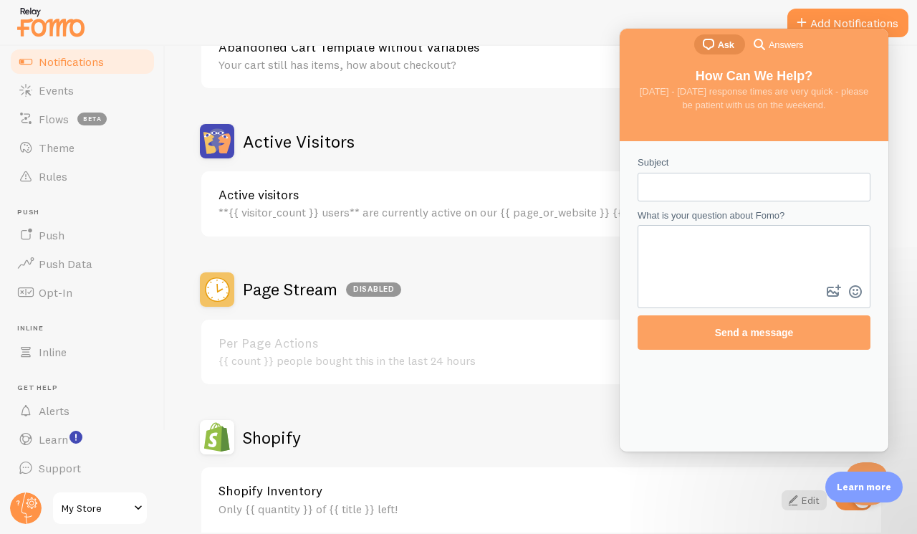
click at [621, 479] on div "Shopify Inventory Only {{ quantity }} of {{ title }} left! Edit" at bounding box center [541, 499] width 680 height 65
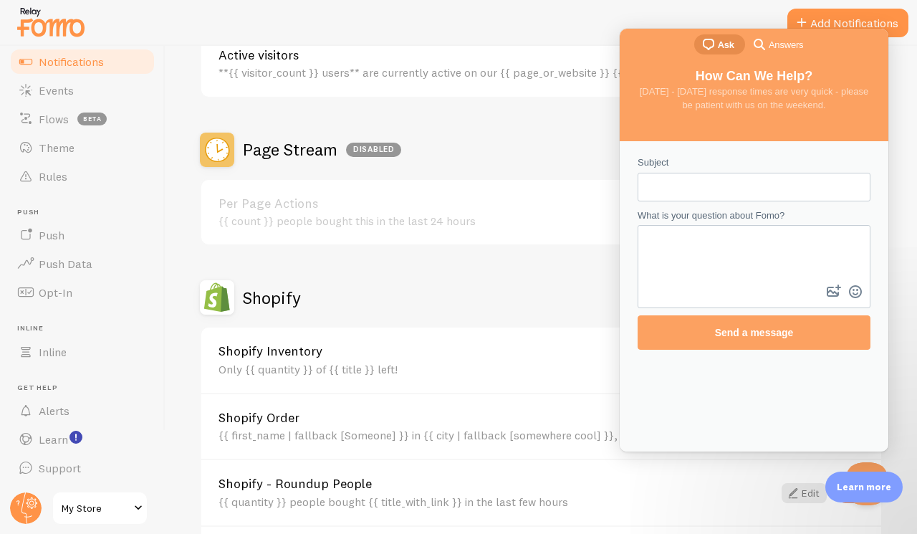
scroll to position [573, 0]
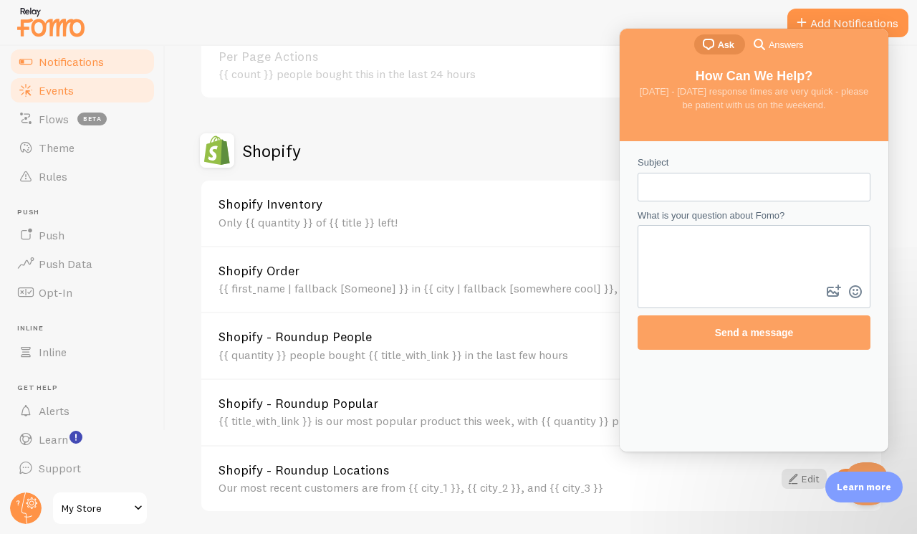
click at [51, 92] on span "Events" at bounding box center [56, 90] width 35 height 14
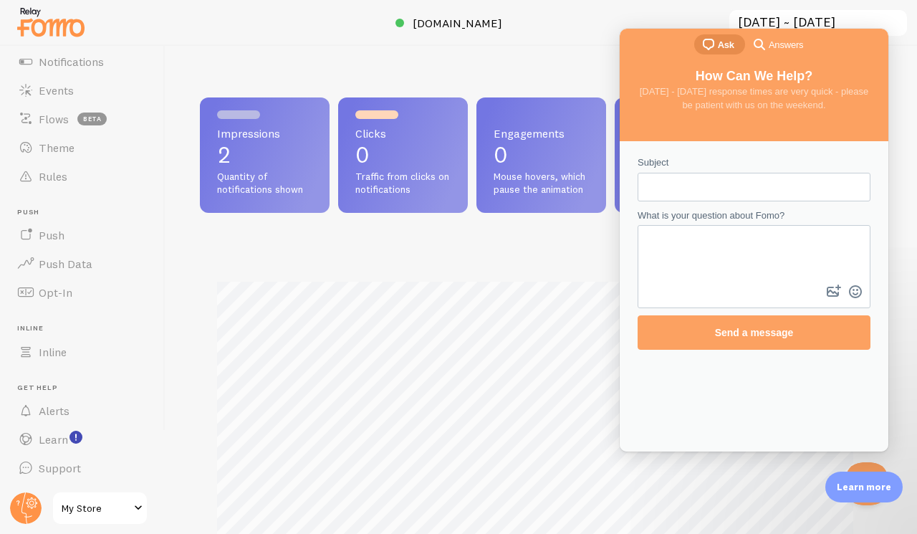
scroll to position [376, 671]
